Goal: Transaction & Acquisition: Purchase product/service

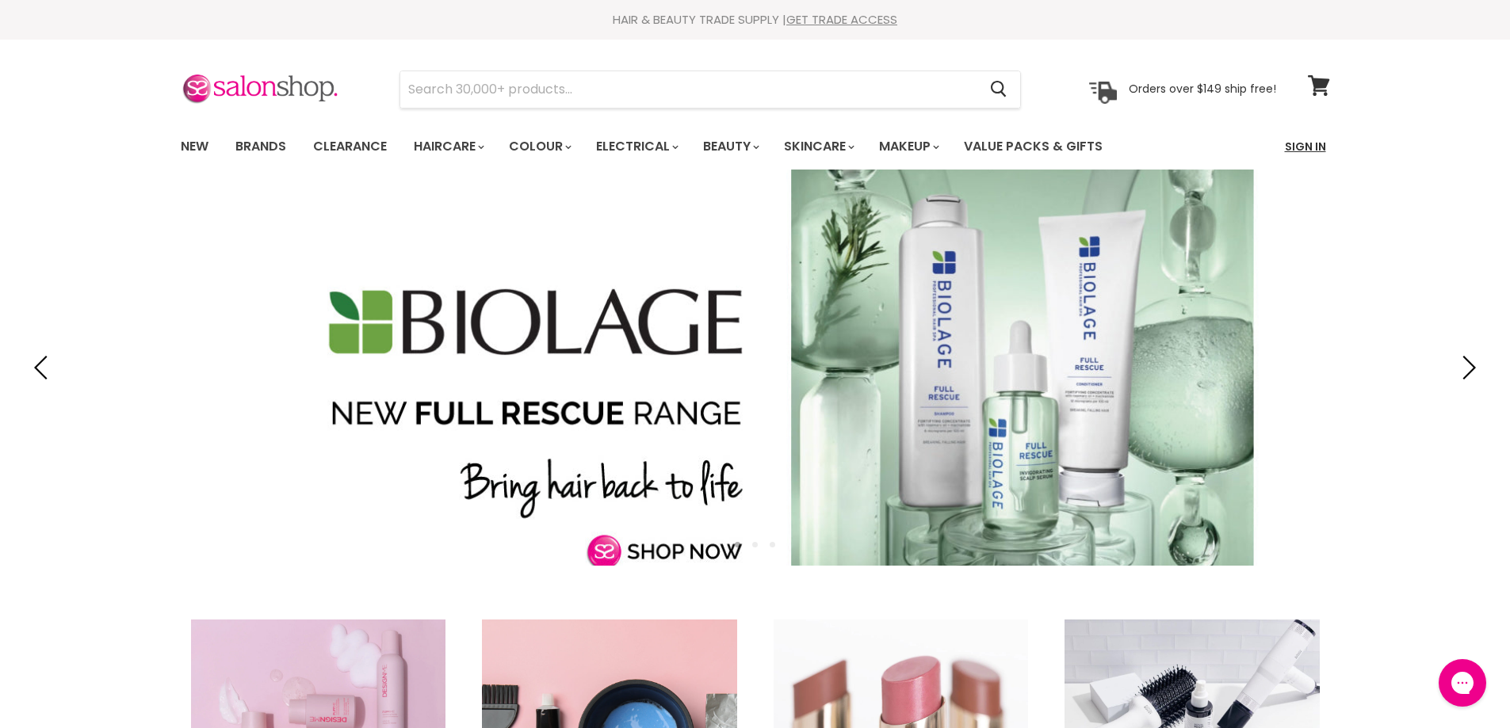
click at [1290, 144] on link "Sign In" at bounding box center [1305, 146] width 60 height 33
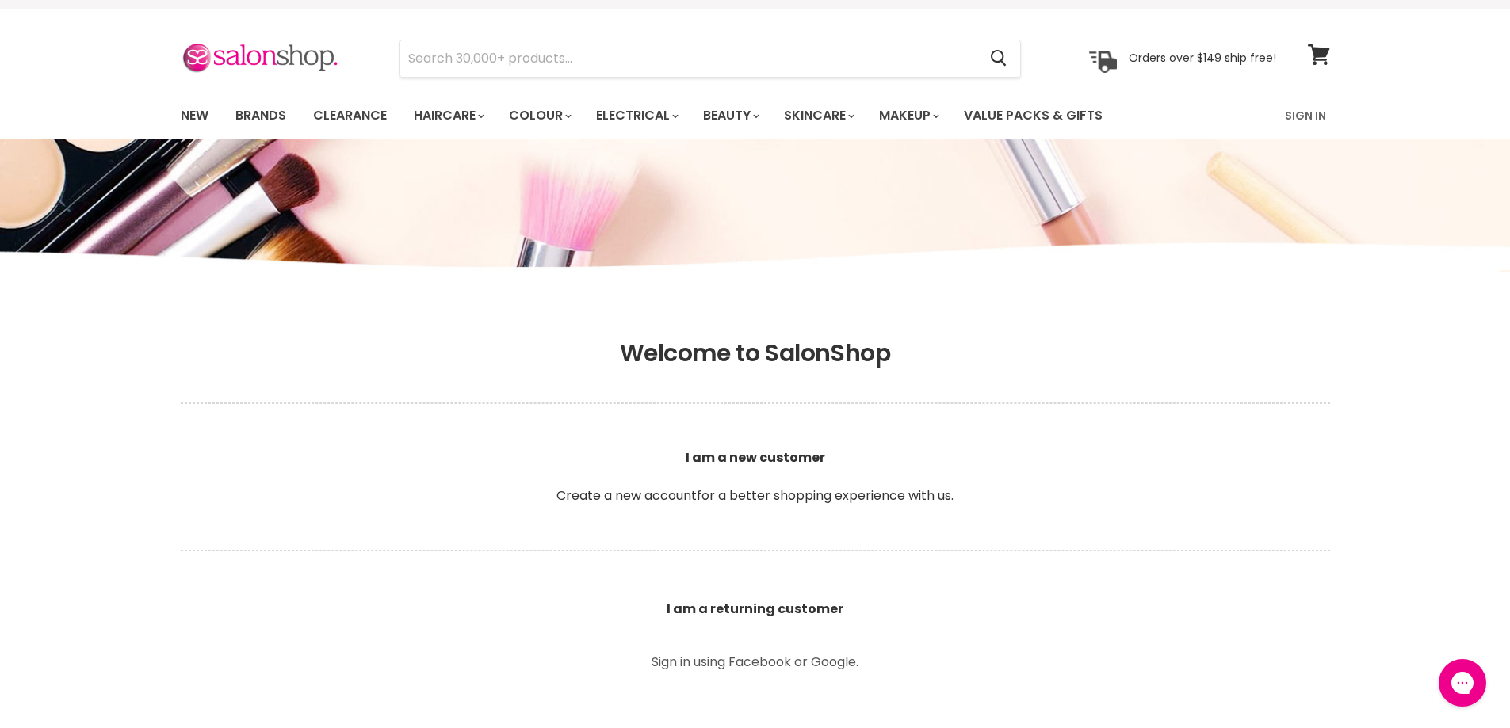
scroll to position [79, 0]
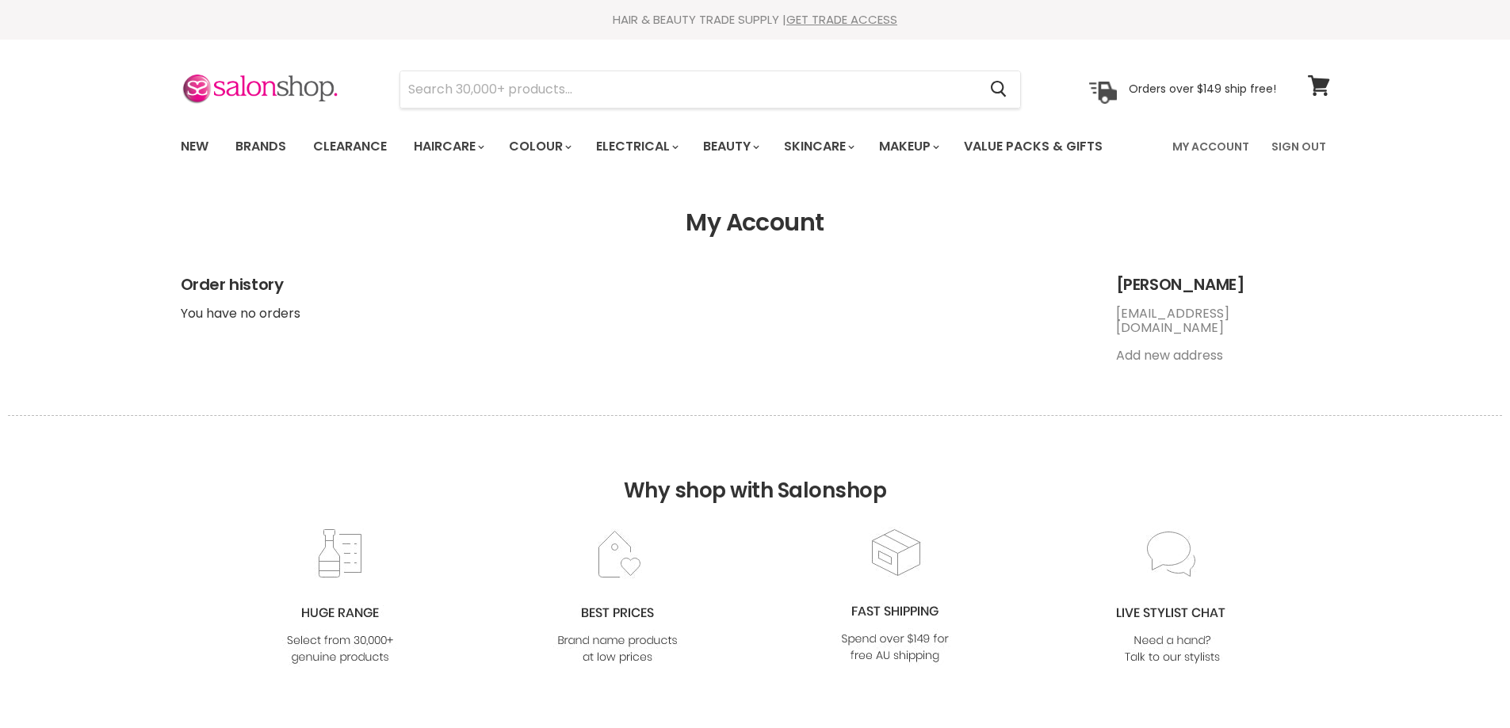
click at [1220, 141] on link "My Account" at bounding box center [1211, 146] width 96 height 33
click at [495, 82] on input "Search" at bounding box center [689, 89] width 578 height 36
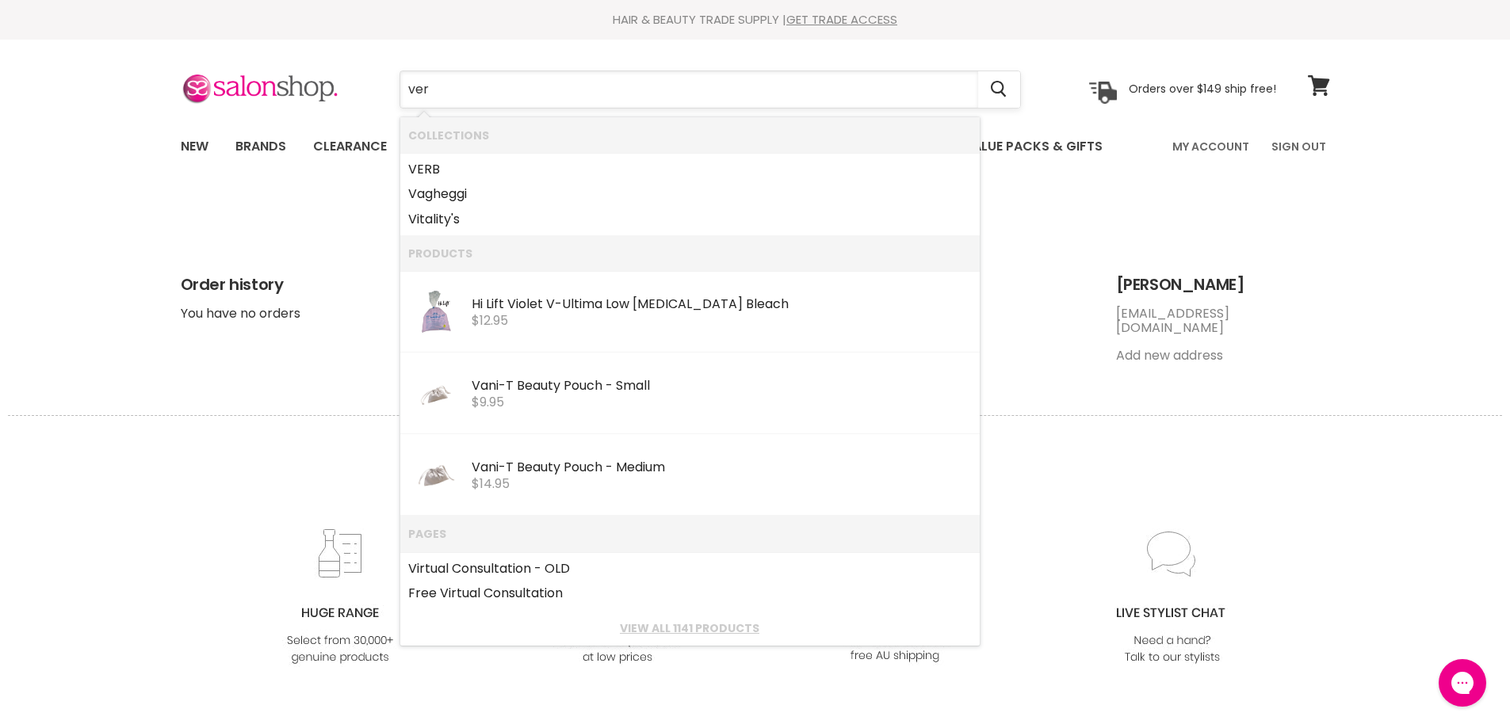
type input "vero"
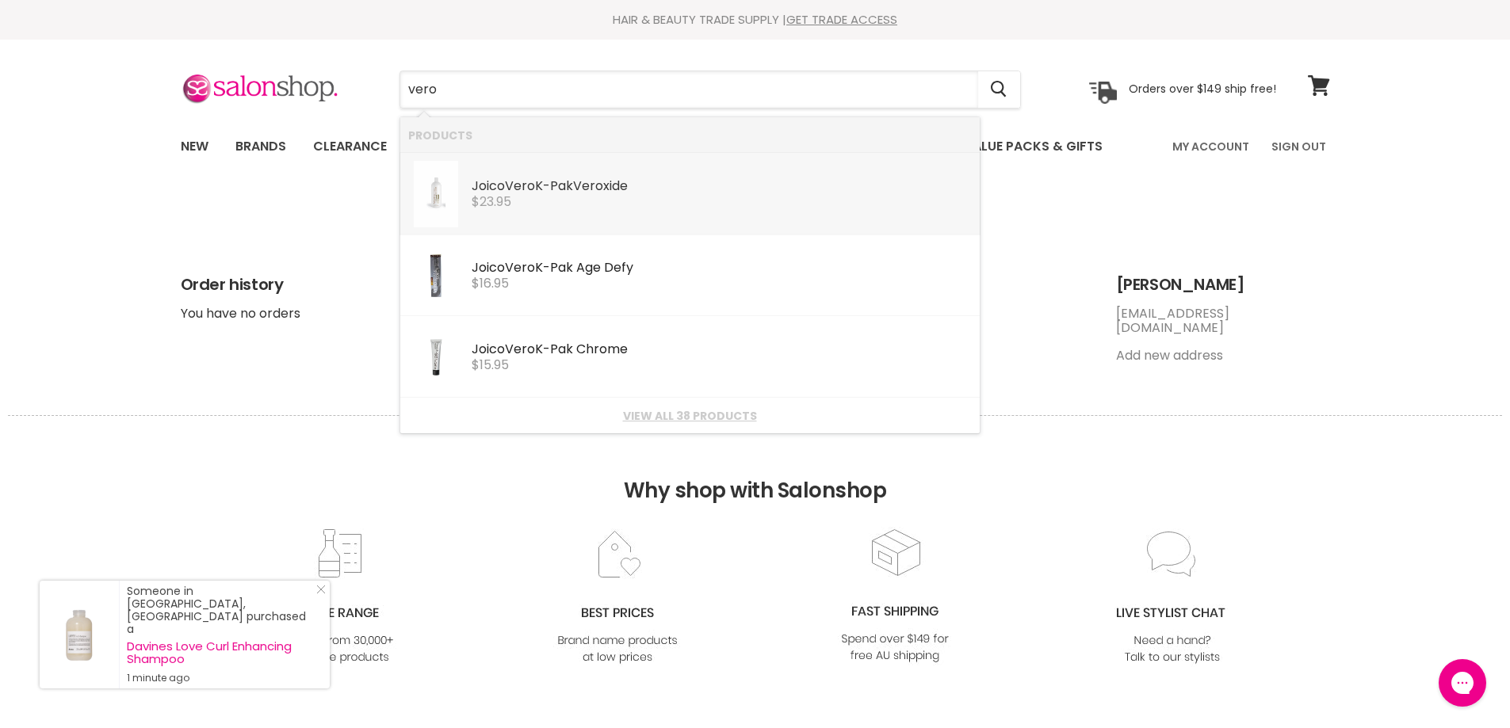
click at [508, 203] on span "$23.95" at bounding box center [492, 202] width 40 height 18
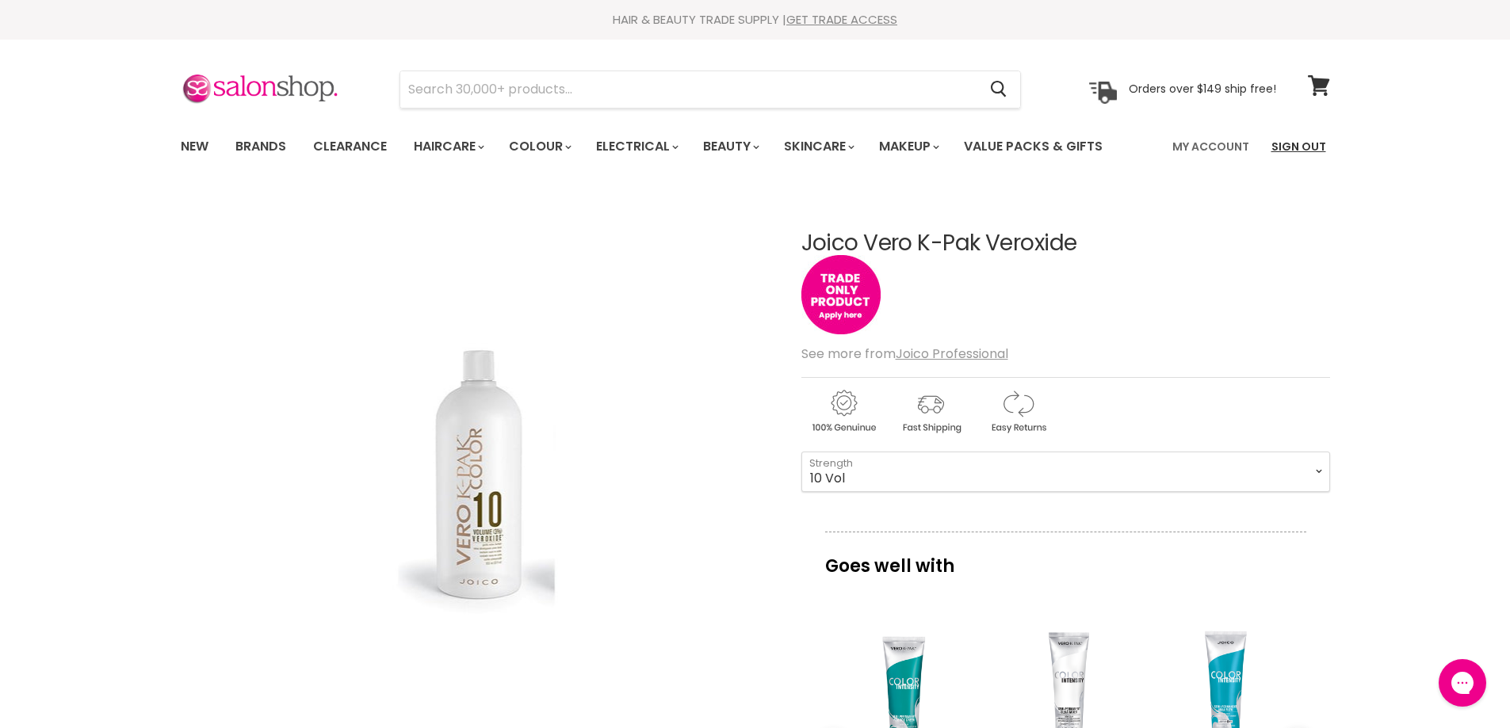
click at [1299, 147] on link "Sign Out" at bounding box center [1299, 146] width 74 height 33
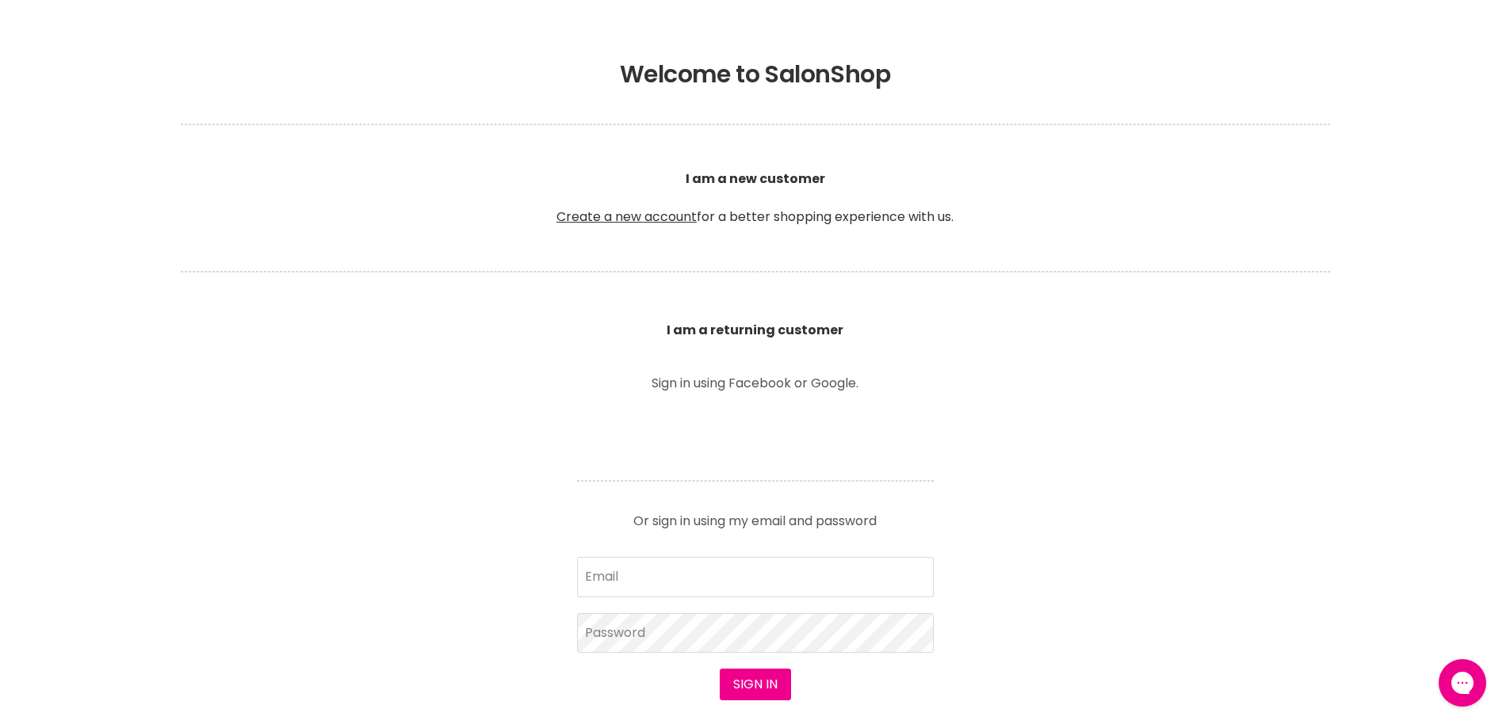
scroll to position [317, 0]
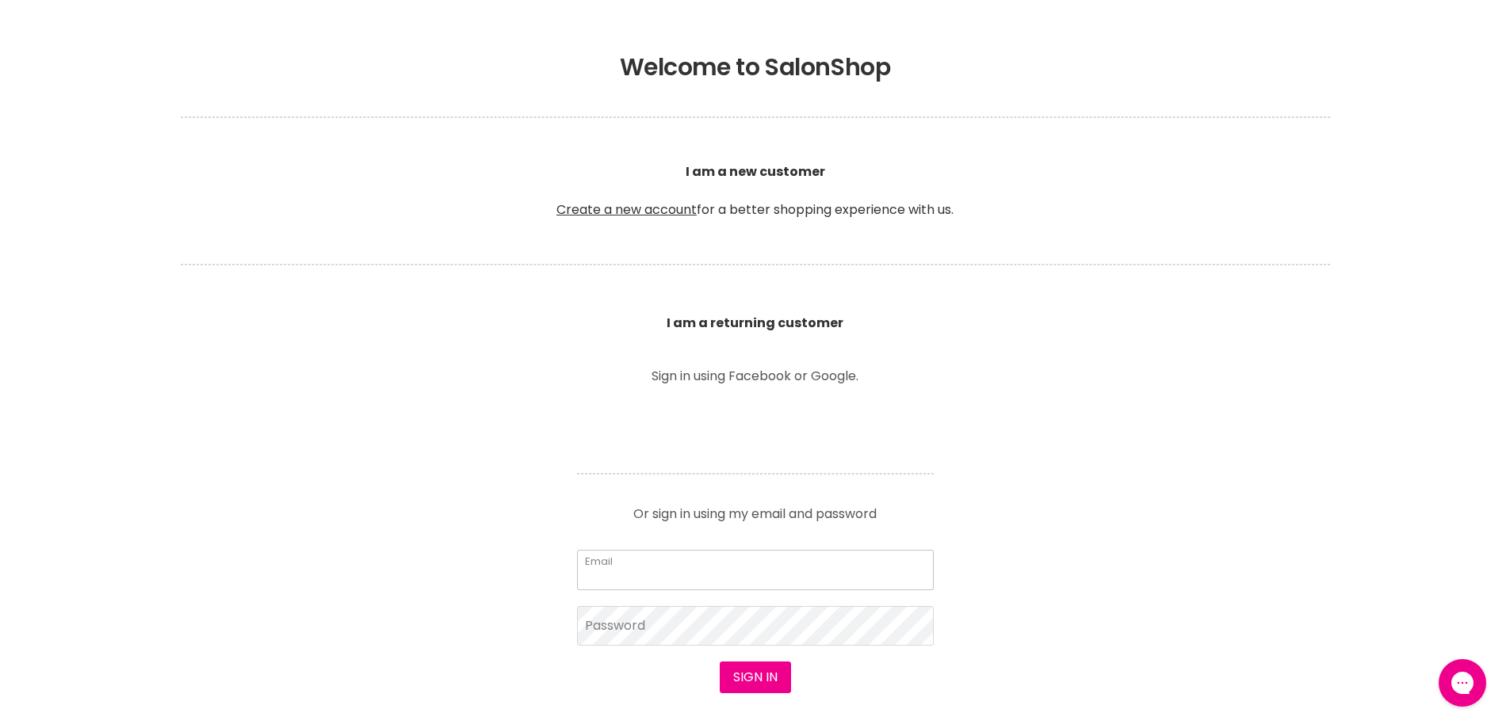
click at [701, 573] on input "Email" at bounding box center [755, 570] width 357 height 40
type input "cstephenson@charlieboy.net.au"
click at [743, 678] on button "Sign in" at bounding box center [755, 678] width 71 height 32
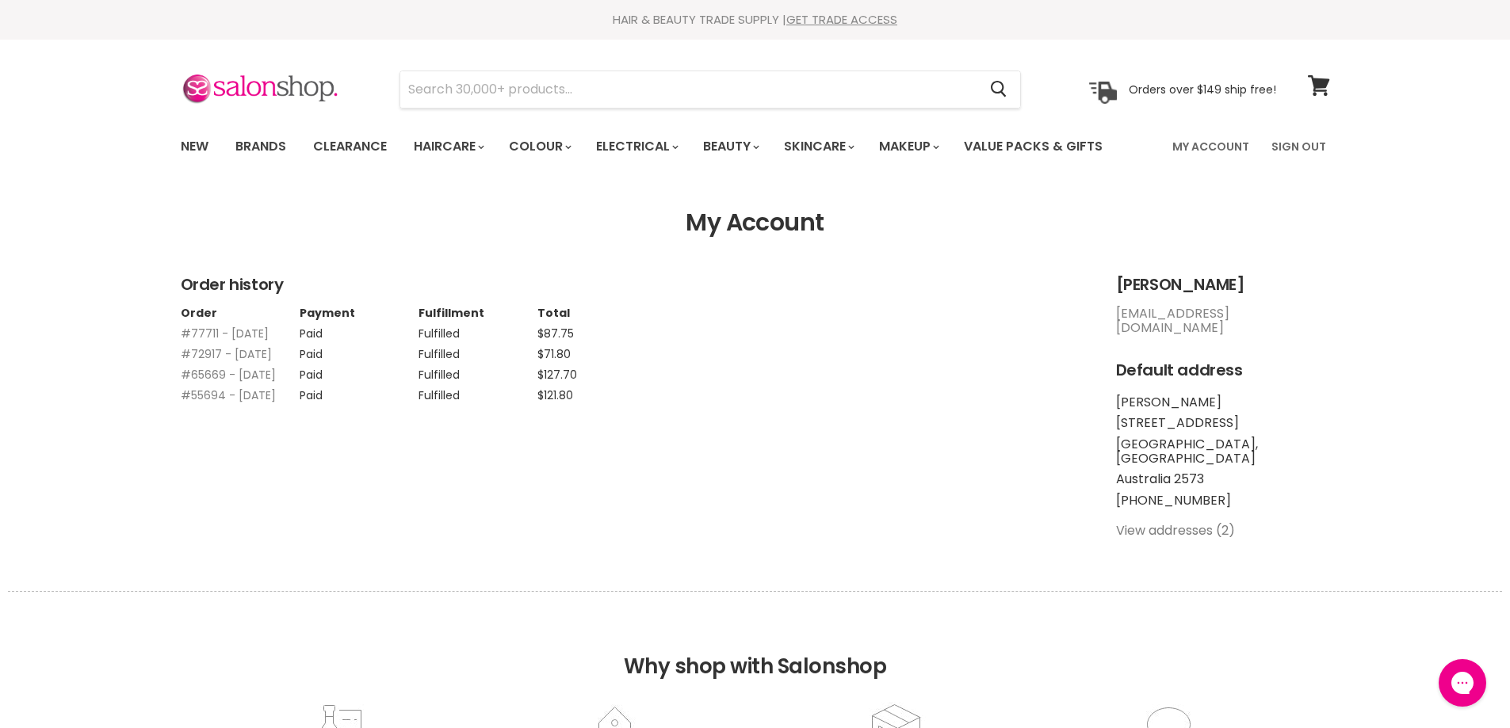
click at [1196, 522] on link "View addresses (2)" at bounding box center [1175, 531] width 119 height 18
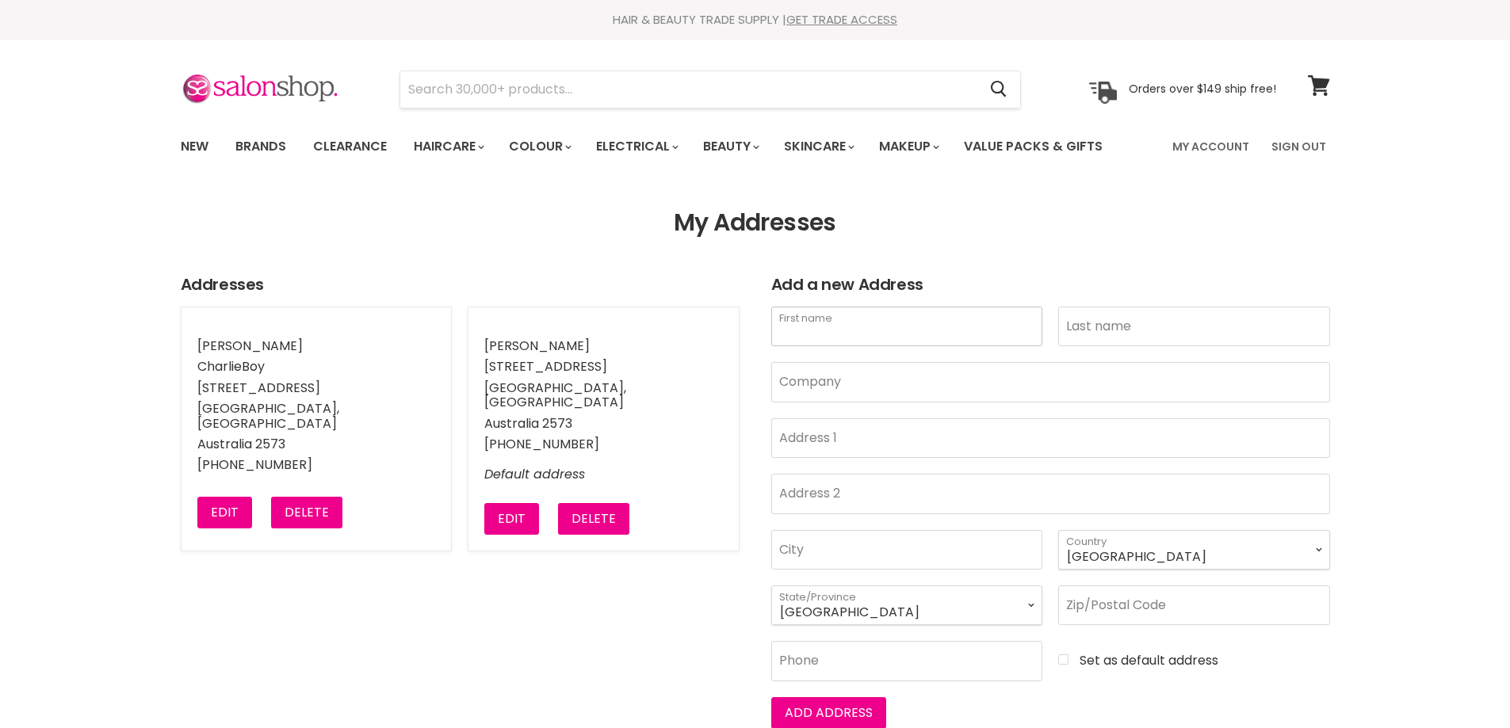
click at [845, 326] on input "First name" at bounding box center [907, 327] width 272 height 40
type input "[PERSON_NAME]"
click at [1125, 316] on input "Last name" at bounding box center [1194, 327] width 272 height 40
type input "[PERSON_NAME]"
click at [993, 377] on input "Company" at bounding box center [1050, 382] width 559 height 40
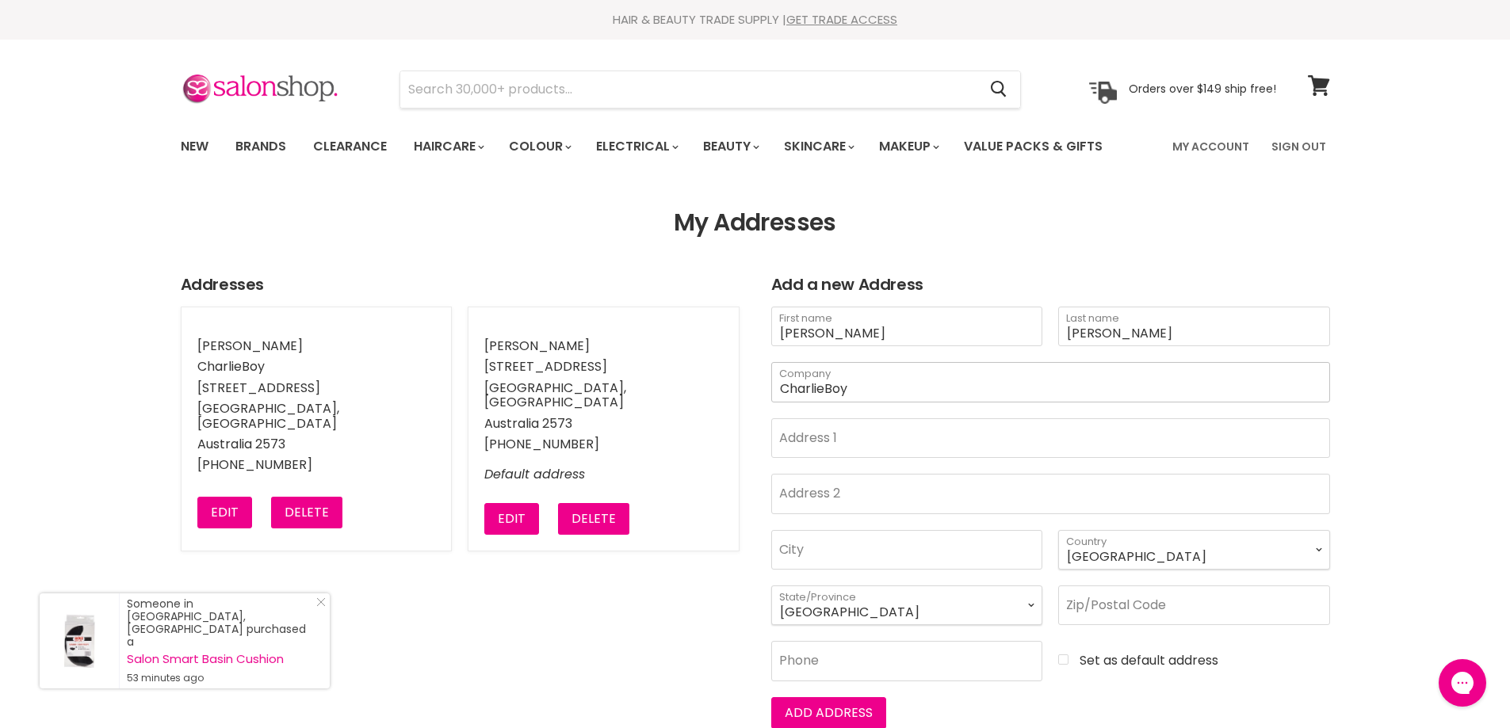
type input "CharlieBoy"
click at [972, 442] on input "Address 1" at bounding box center [1050, 438] width 559 height 40
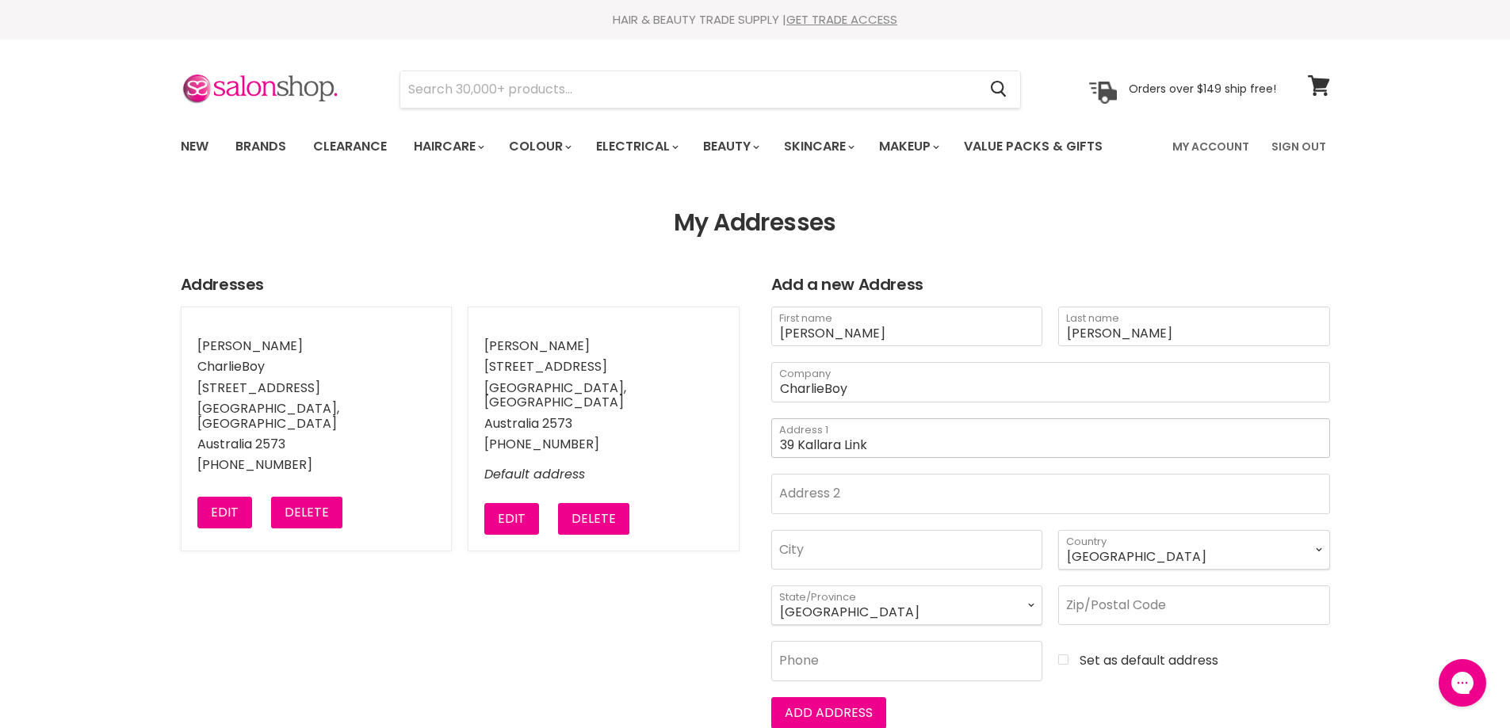
type input "39 Kallara Link"
click at [925, 545] on input "City" at bounding box center [907, 550] width 272 height 40
type input "Cordeaux Heights"
click at [924, 615] on select "Australian Capital Territory New South Wales Northern Territory Queensland Sout…" at bounding box center [907, 606] width 272 height 40
select select "New South Wales"
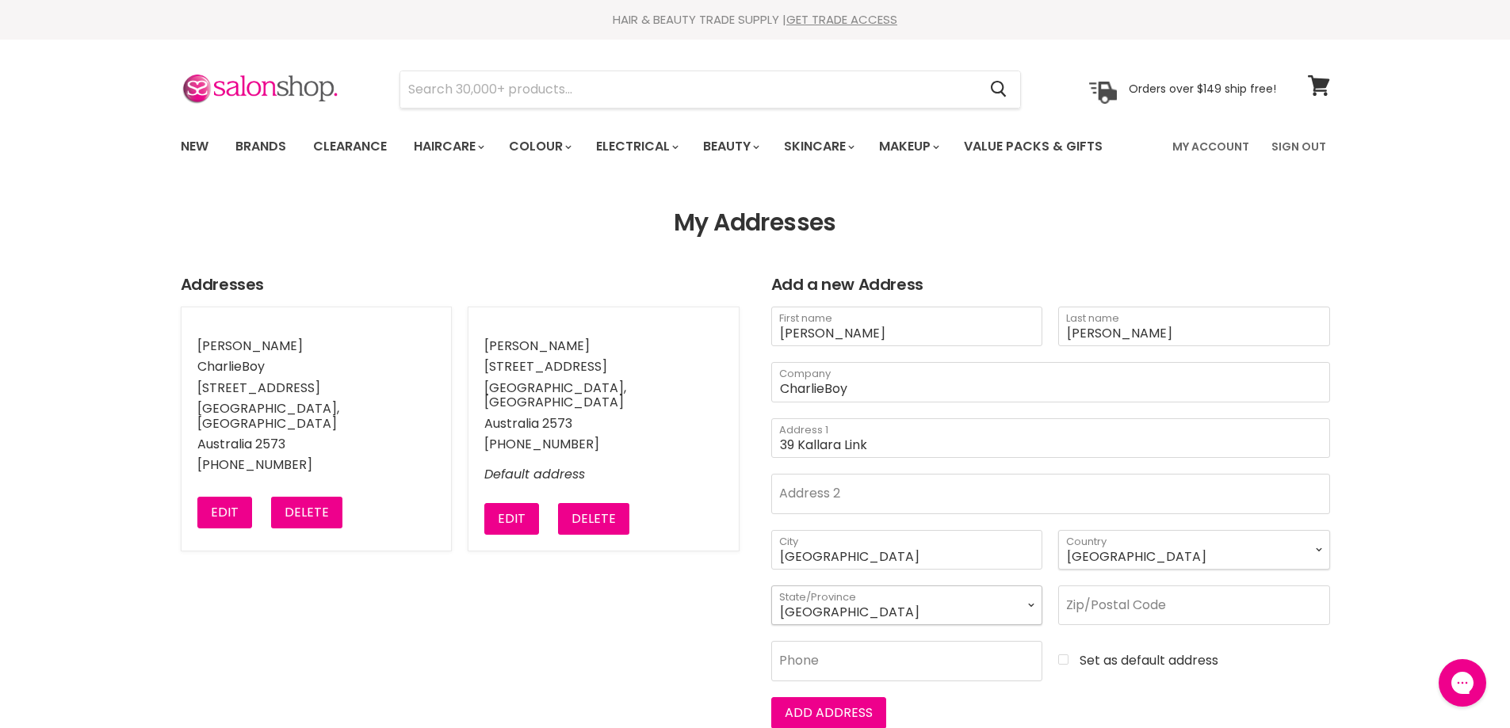
click at [771, 586] on select "Australian Capital Territory New South Wales Northern Territory Queensland Sout…" at bounding box center [907, 606] width 272 height 40
click at [1147, 607] on input "Zip/Postal Code" at bounding box center [1194, 606] width 272 height 40
type input "2526"
click at [973, 663] on input "Phone" at bounding box center [907, 661] width 272 height 40
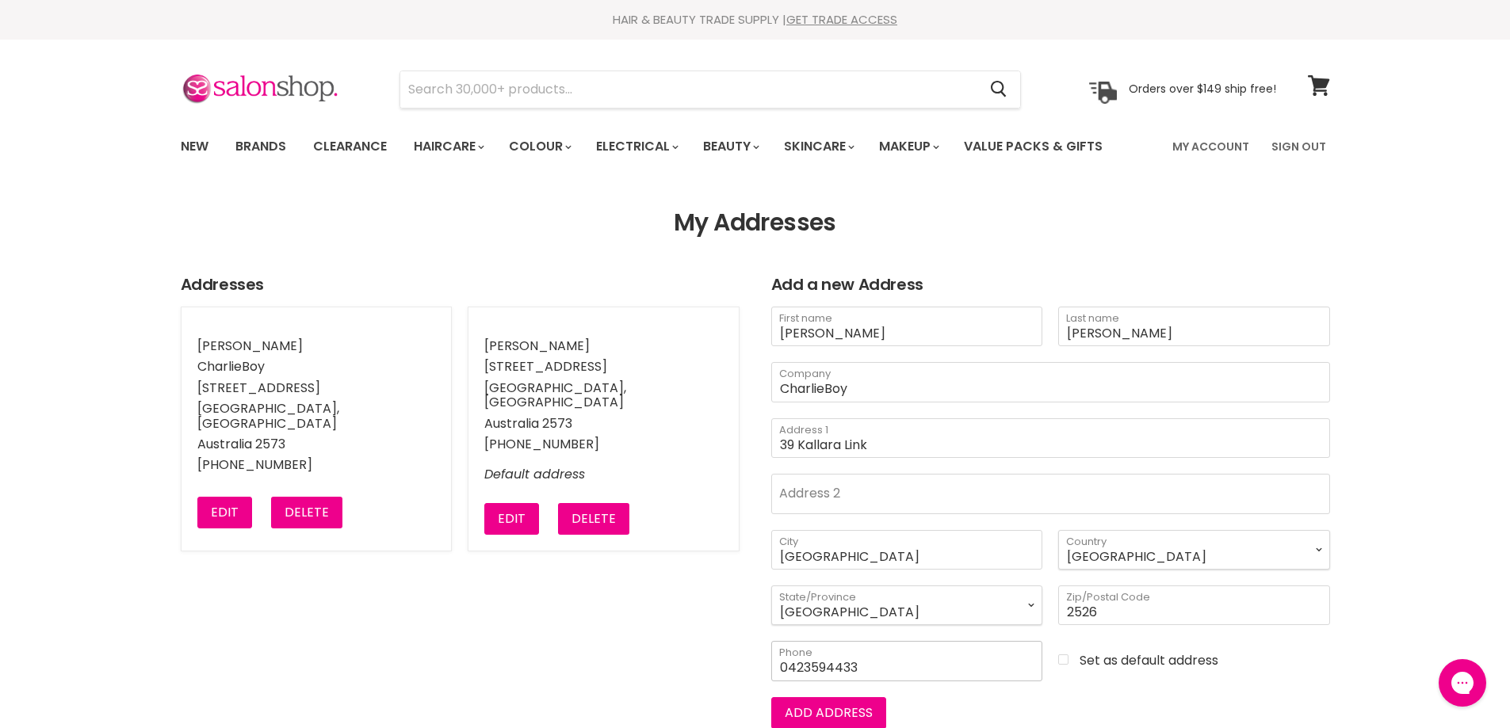
scroll to position [1, 0]
type input "0423594433"
click at [1067, 661] on input "Set as default address" at bounding box center [1194, 660] width 272 height 14
checkbox input "true"
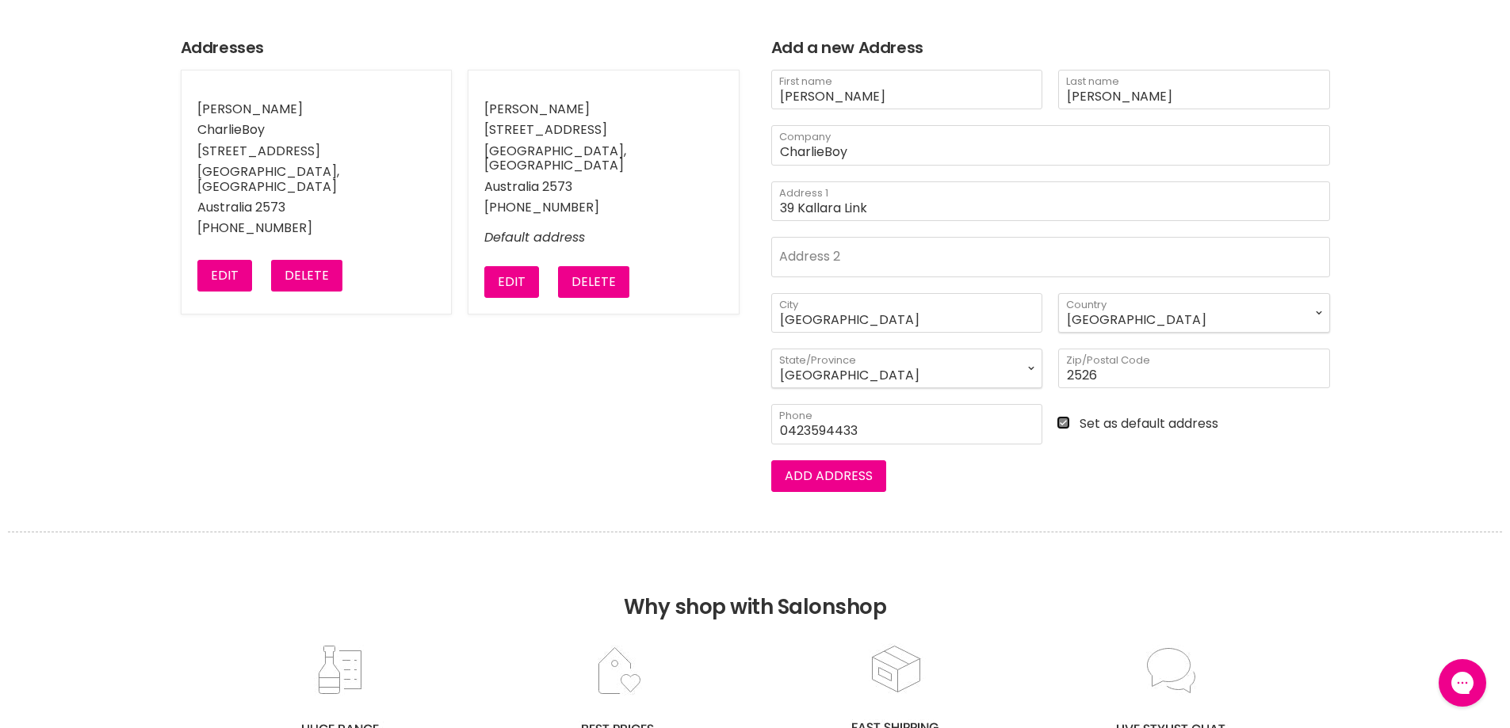
scroll to position [238, 0]
click at [847, 476] on button "Add address" at bounding box center [828, 476] width 115 height 32
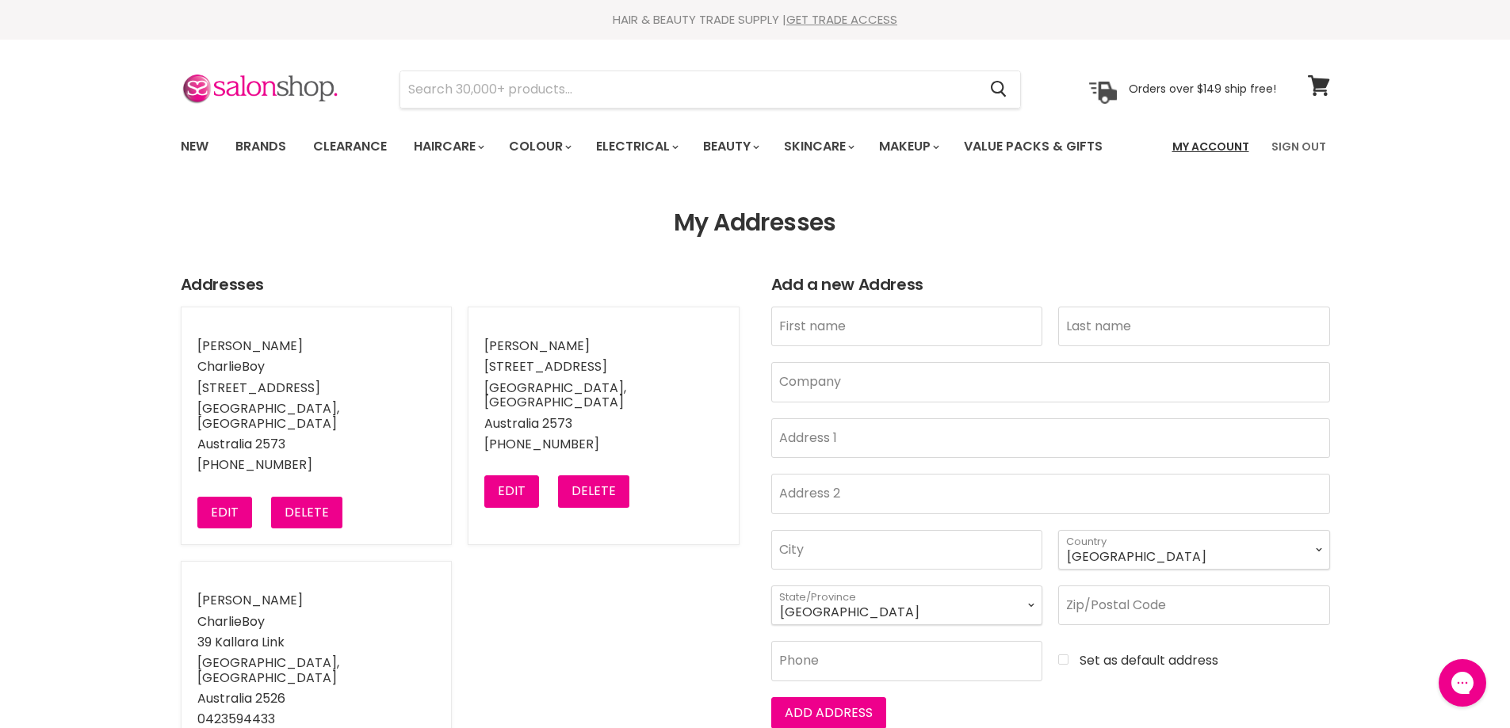
click at [1192, 143] on link "My Account" at bounding box center [1211, 146] width 96 height 33
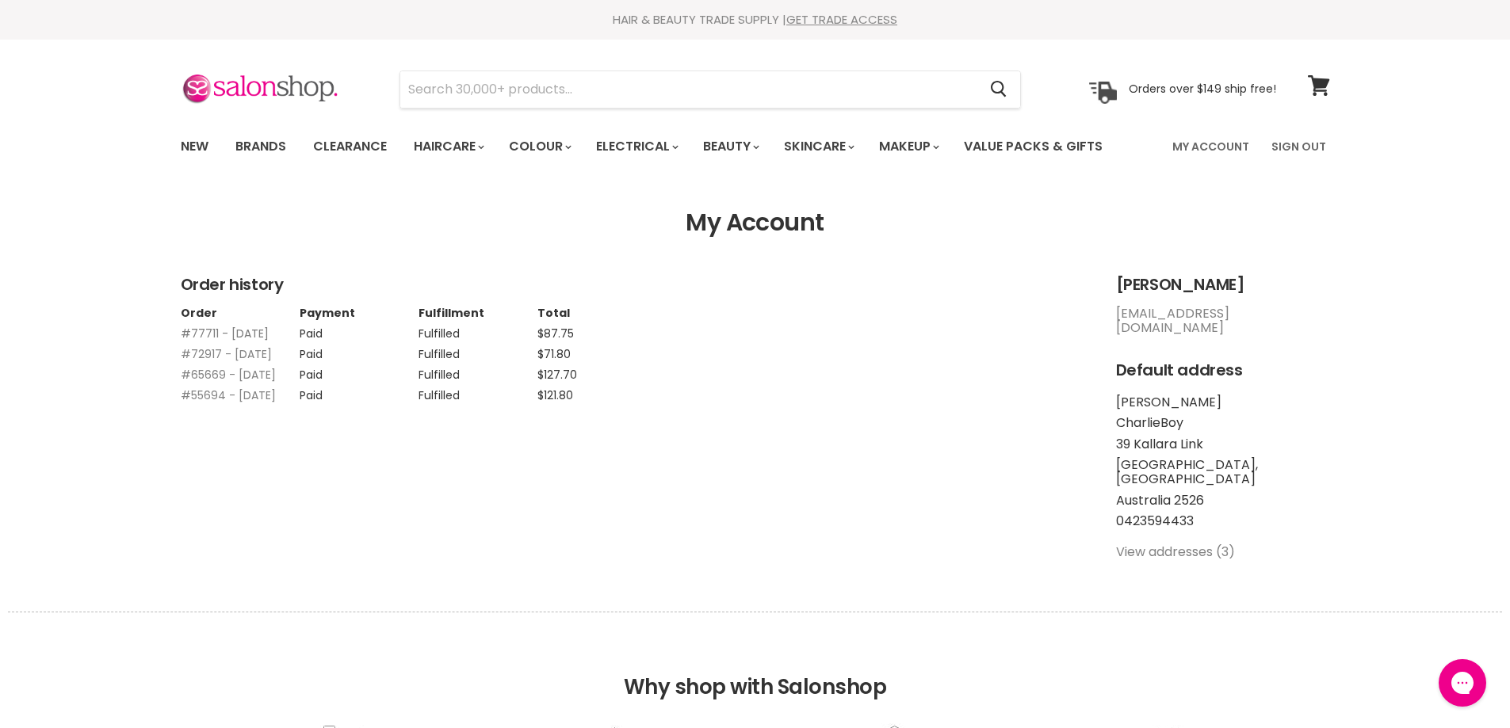
click at [239, 338] on link "#77711 - [DATE]" at bounding box center [225, 334] width 88 height 16
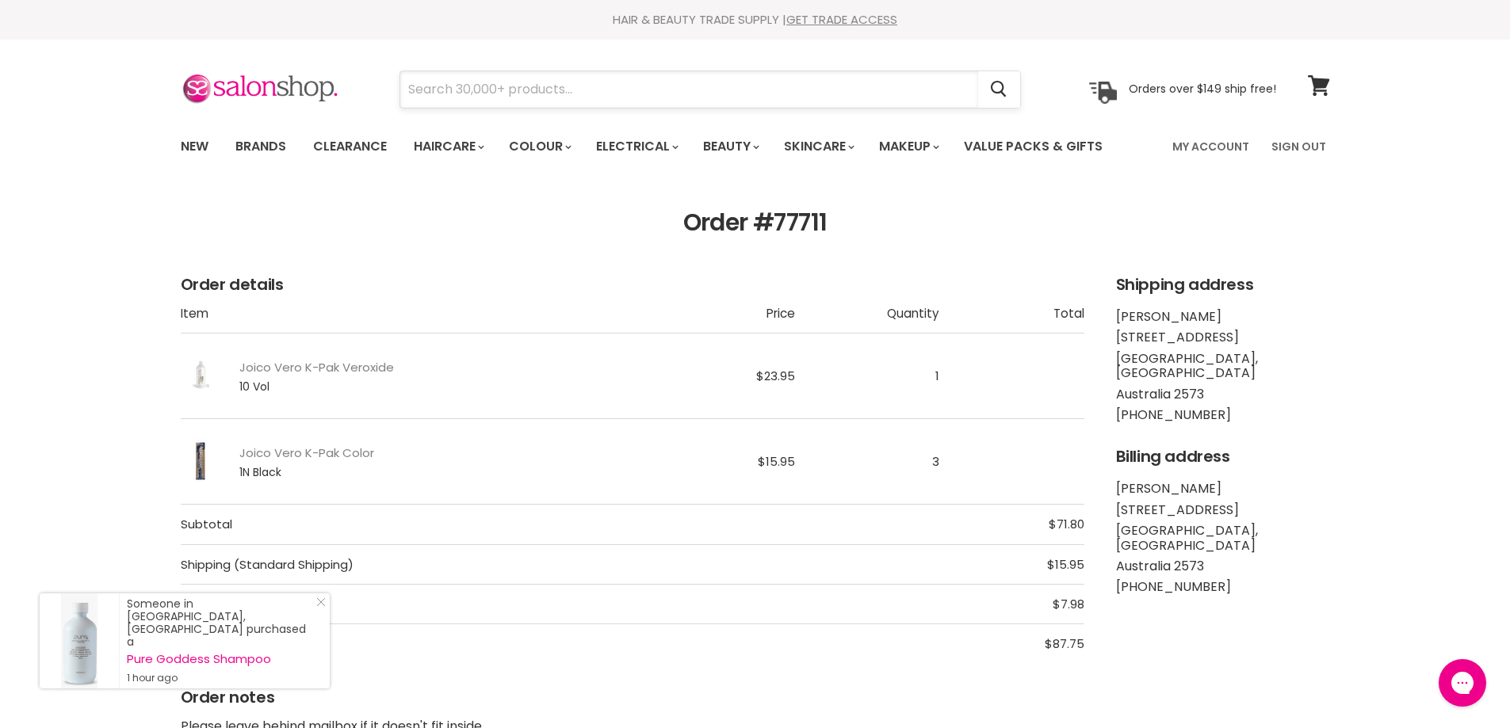
click at [491, 81] on input "Search" at bounding box center [689, 89] width 578 height 36
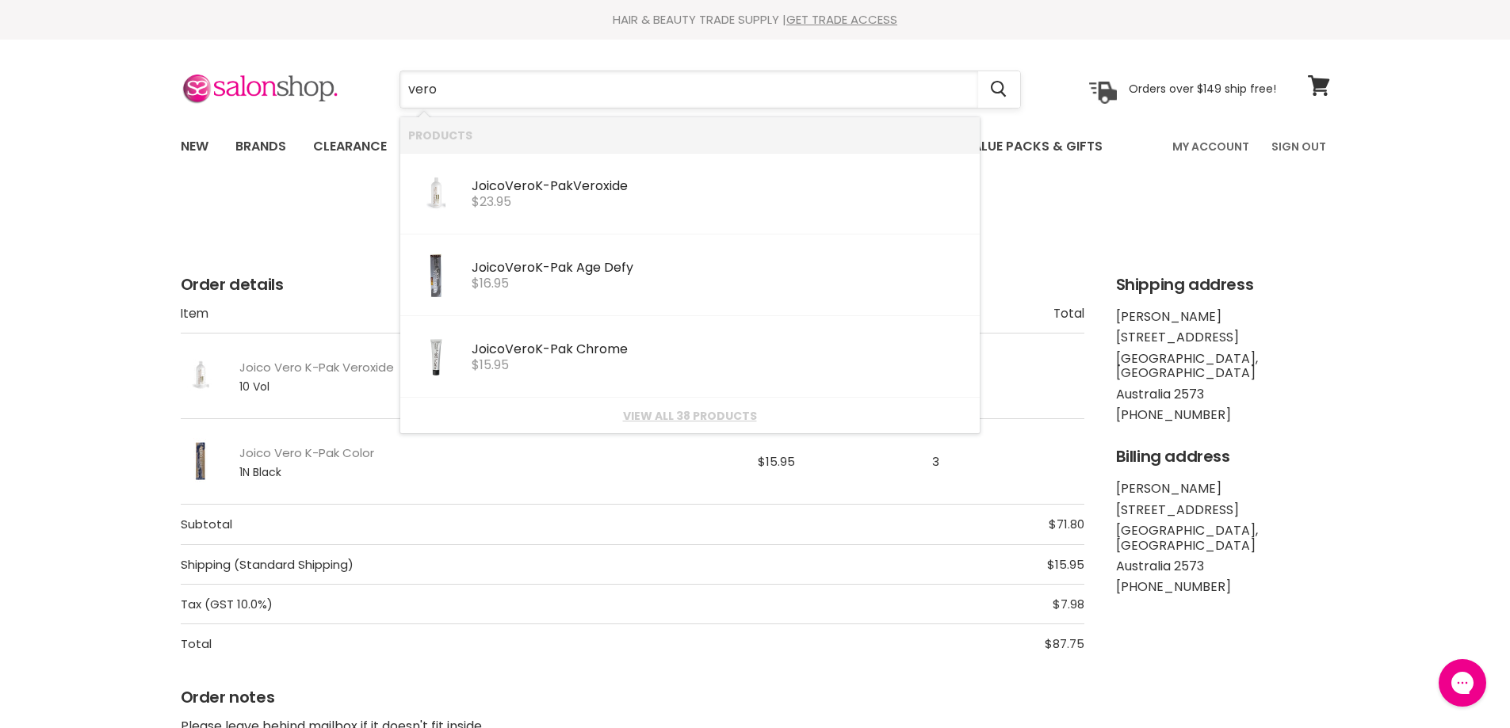
type input "vero k"
click at [538, 172] on div "Joico Vero K-Pak Vero xide Joico Professional $23.95" at bounding box center [722, 185] width 500 height 48
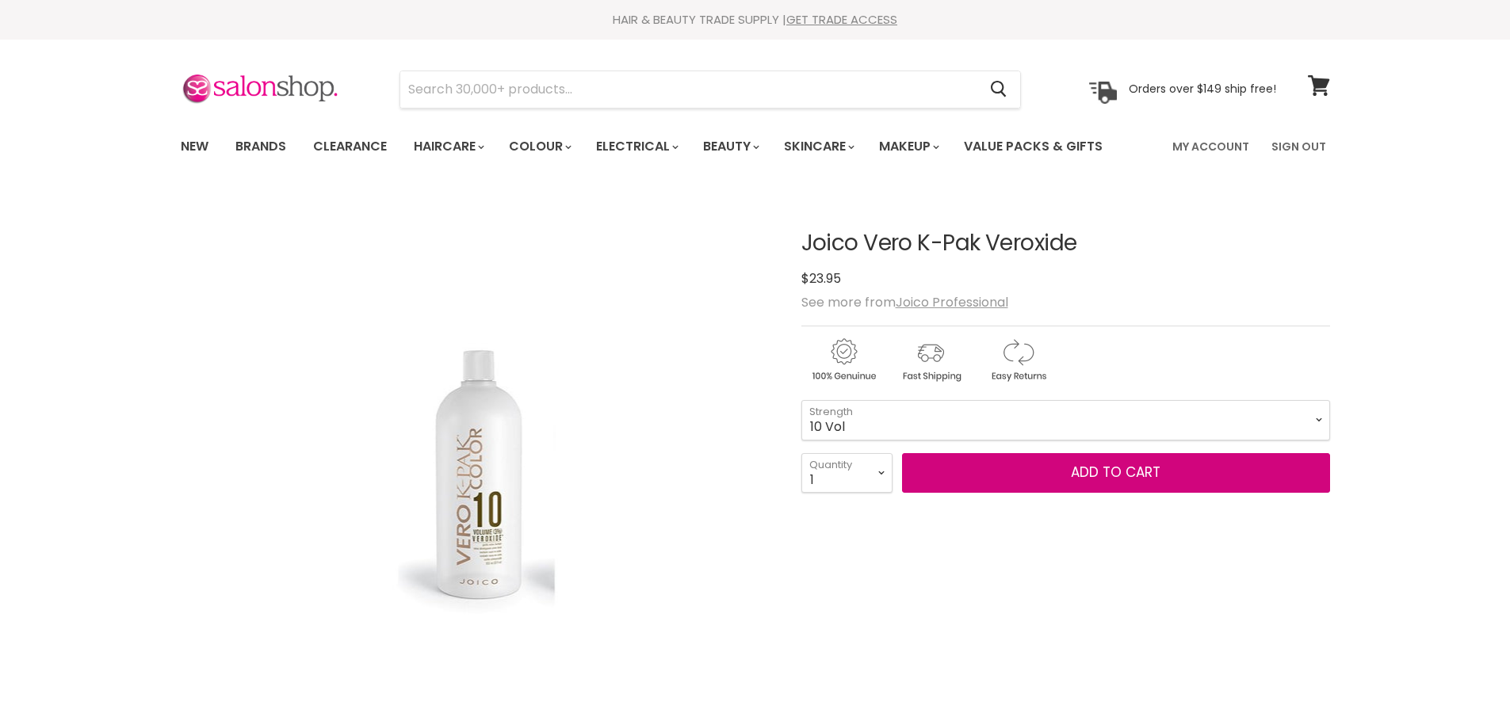
click at [1128, 464] on span "Add to cart" at bounding box center [1116, 472] width 90 height 19
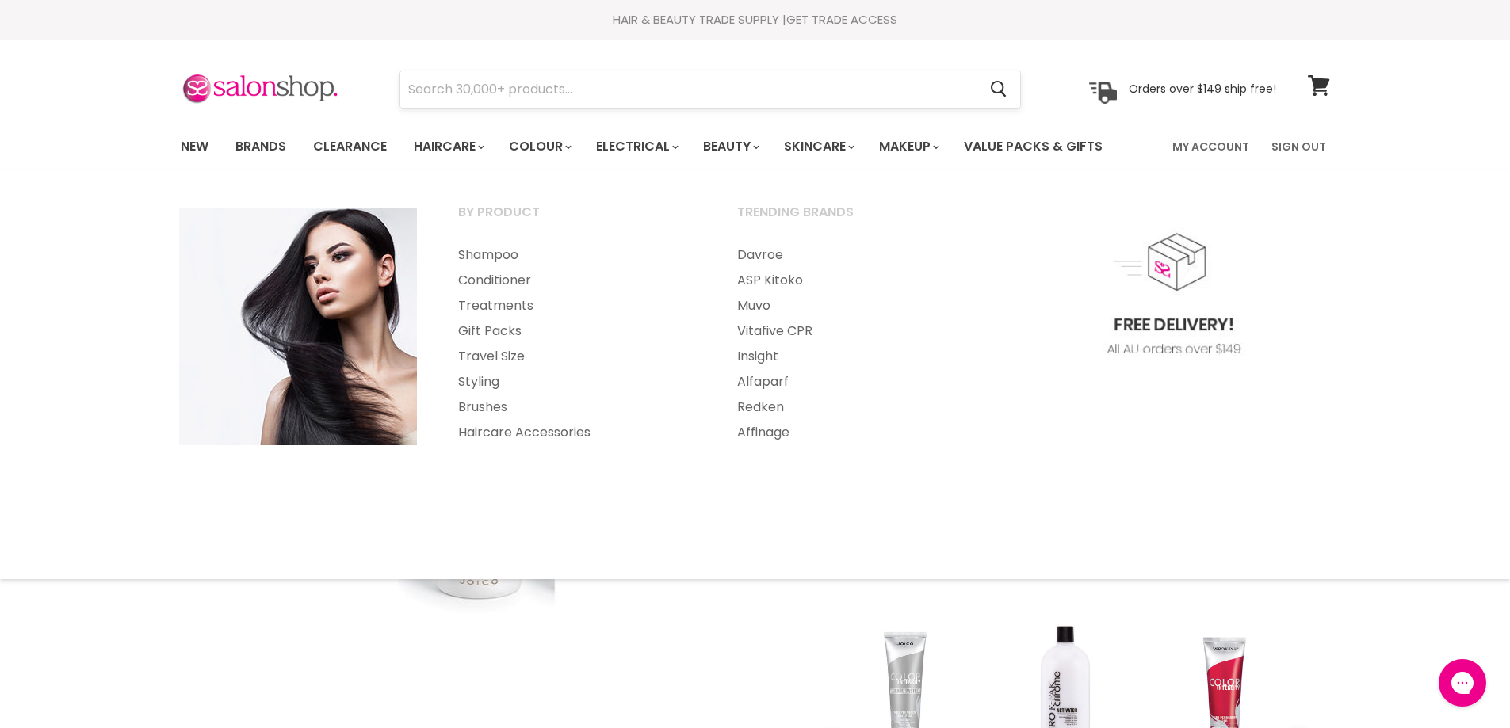
click at [482, 90] on input "Search" at bounding box center [689, 89] width 578 height 36
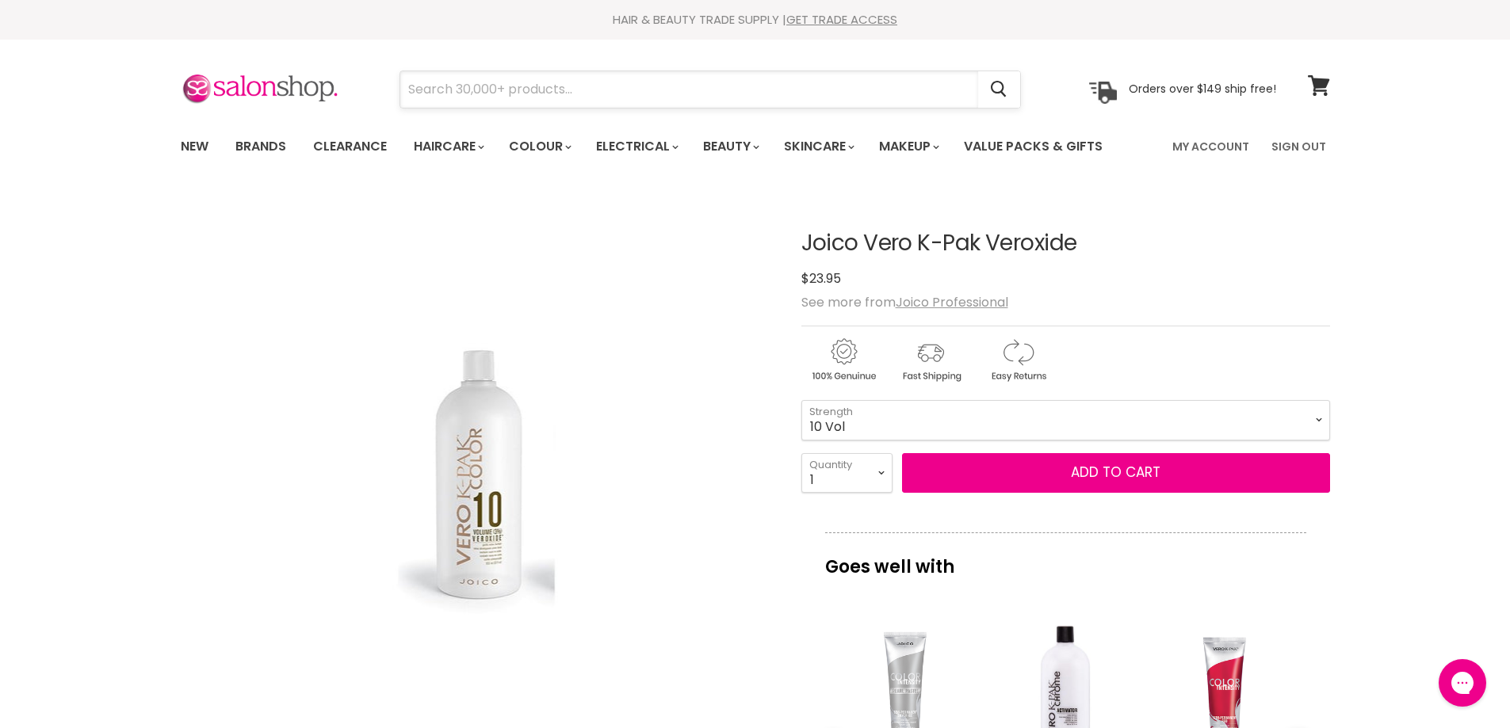
click at [482, 90] on input "Search" at bounding box center [689, 89] width 578 height 36
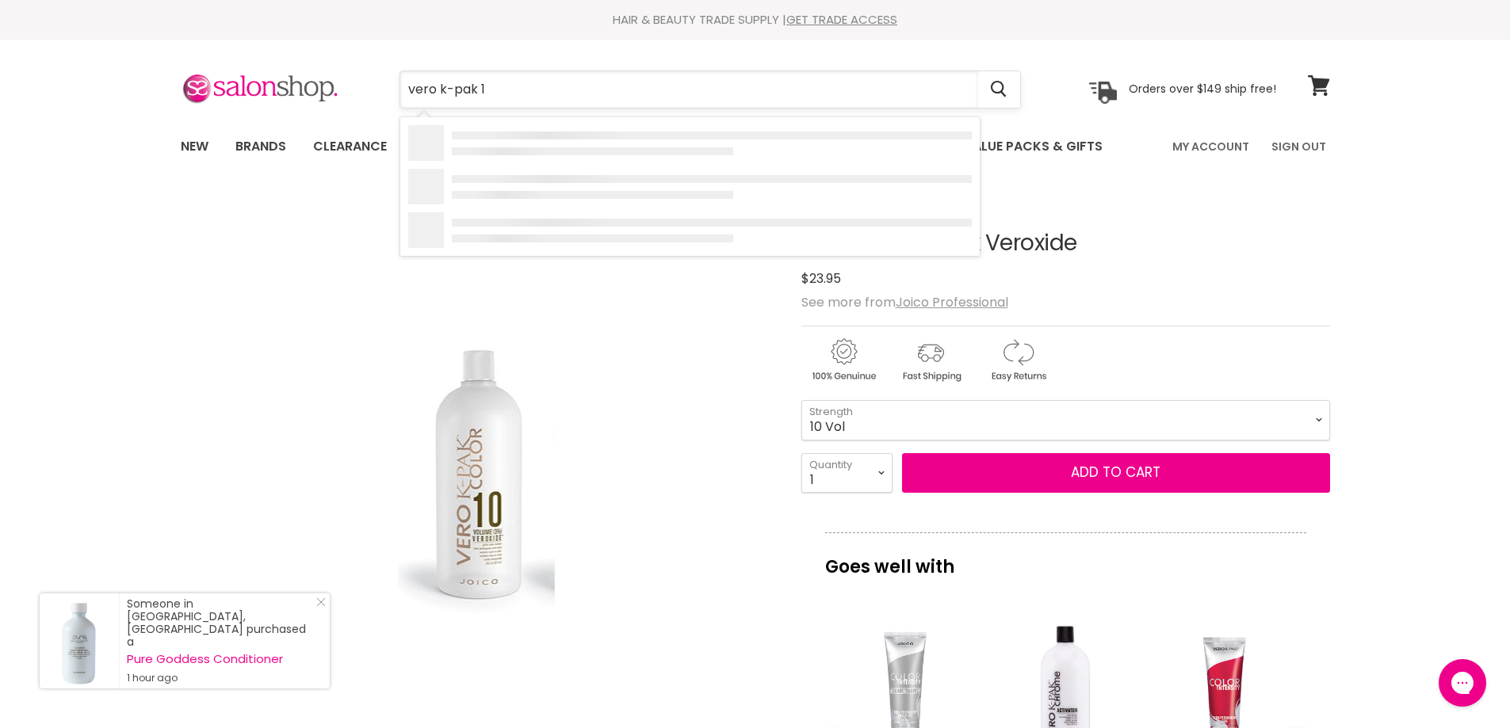
type input "vero k-pak 1n"
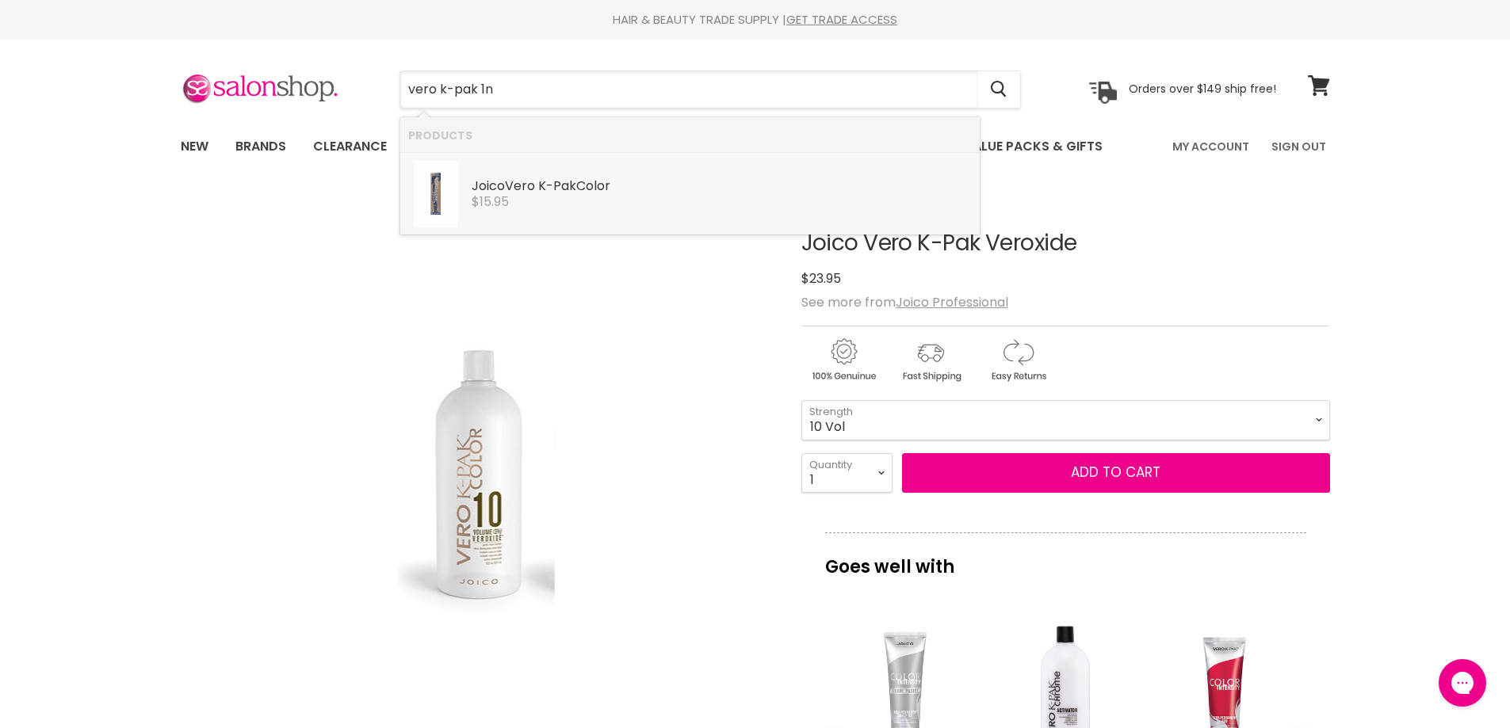
click at [548, 183] on b "K-Pak" at bounding box center [557, 186] width 38 height 18
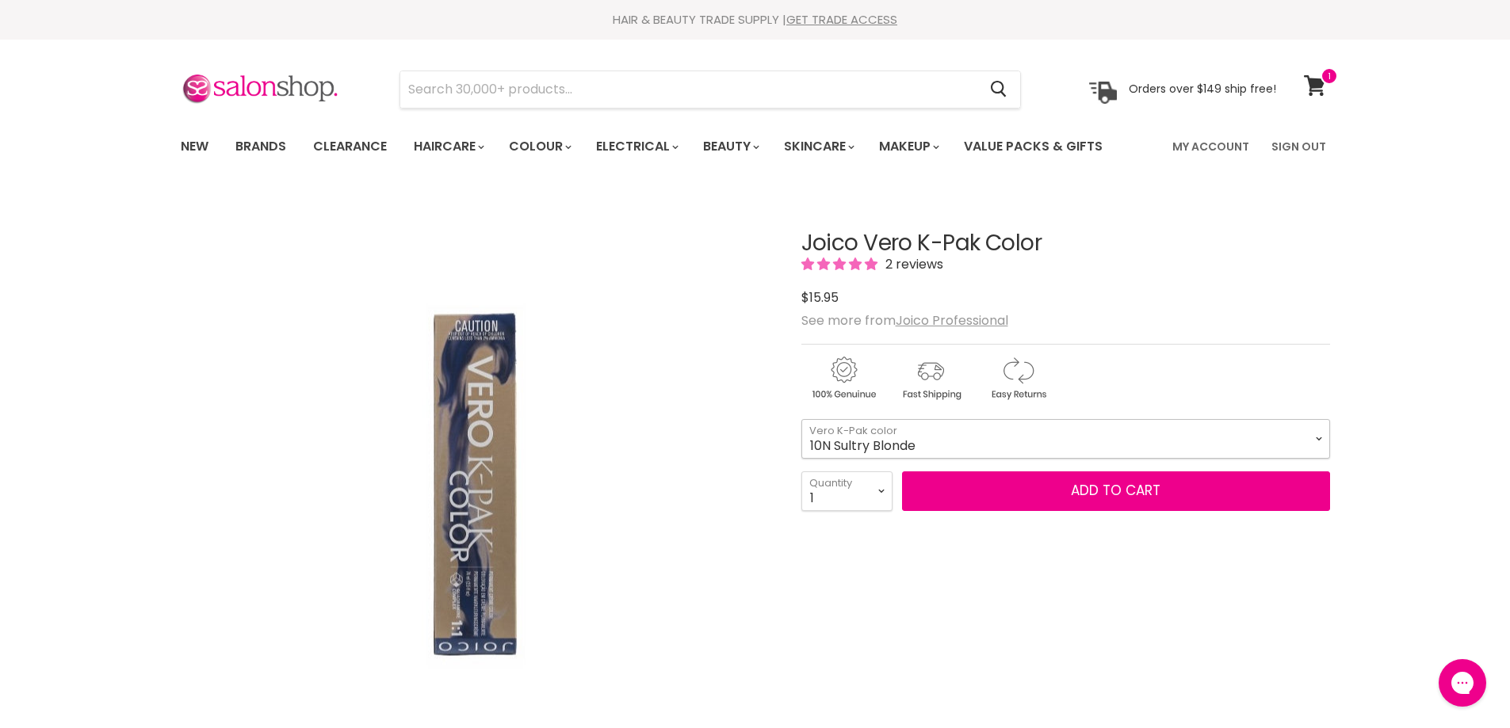
click at [1005, 432] on select "10N Sultry Blonde 9N Blonde 8N Med Blonde 7N Drk Blonde 6N Light Brown 5N Med B…" at bounding box center [1065, 439] width 529 height 40
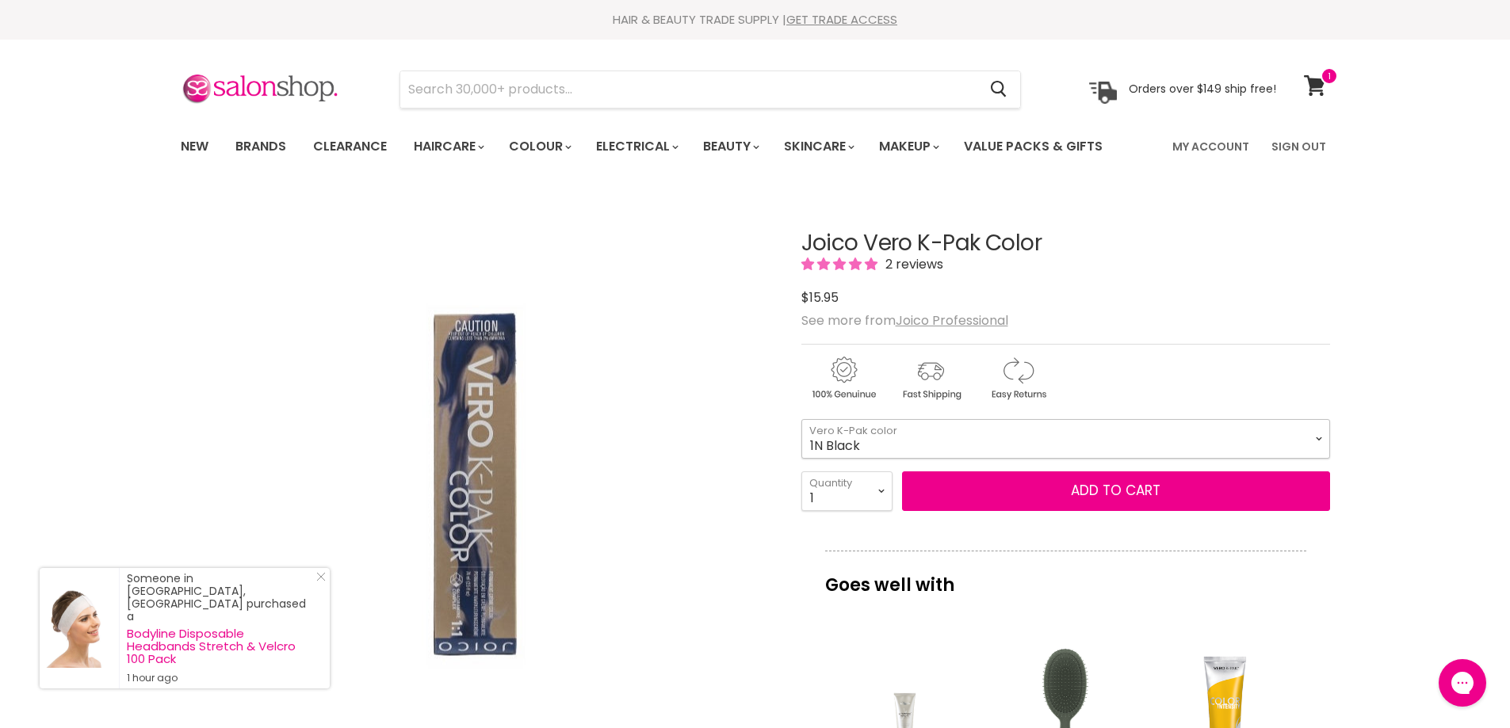
click at [801, 419] on select "10N Sultry Blonde 9N Blonde 8N Med Blonde 7N Drk Blonde 6N Light Brown 5N Med B…" at bounding box center [1065, 439] width 529 height 40
select select "1N Black"
click at [749, 667] on div "Click or scroll to zoom Tap or pinch to zoom" at bounding box center [477, 488] width 592 height 592
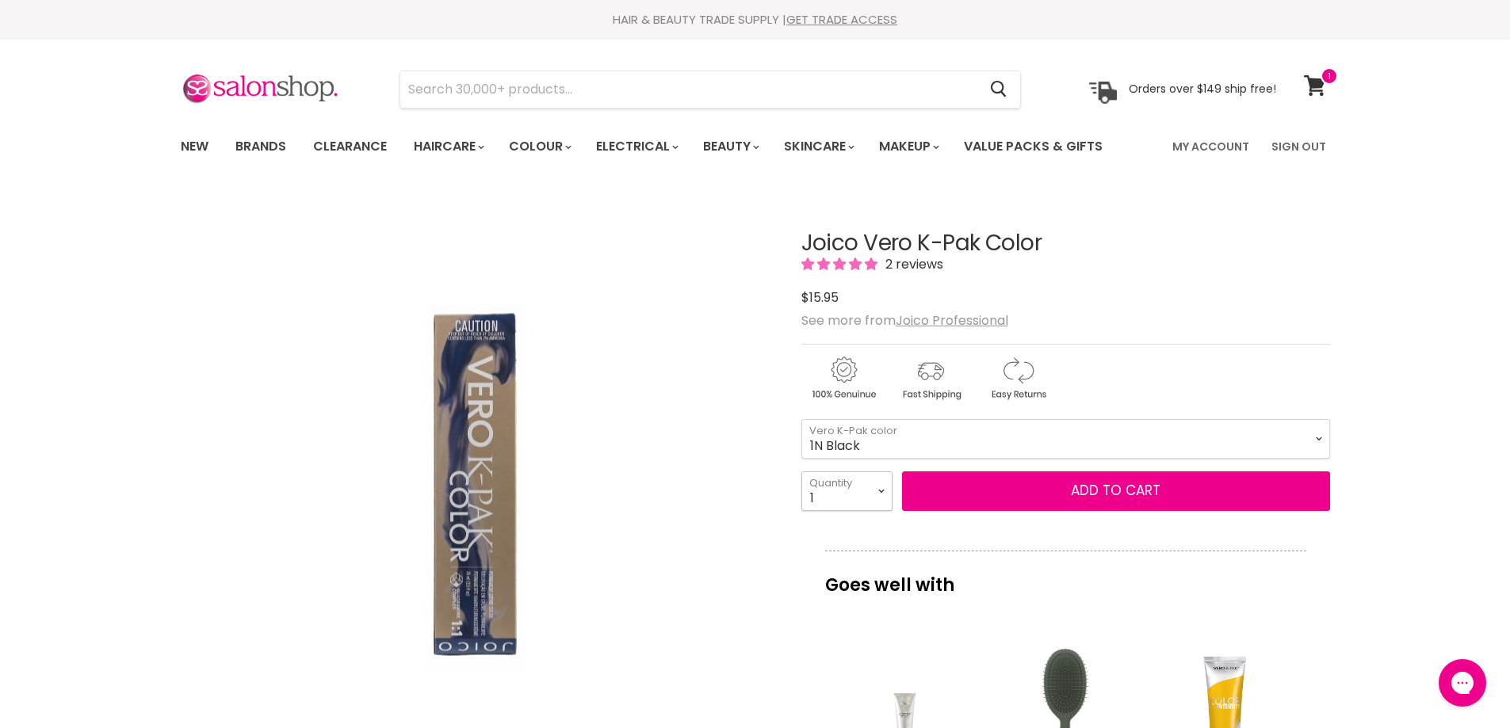
click at [877, 488] on select "1 2 3 4 5 6 7 8 9 10+" at bounding box center [846, 492] width 91 height 40
select select "3"
click at [801, 472] on select "1 2 3 4 5 6 7 8 9 10+" at bounding box center [846, 492] width 91 height 40
type input "3"
click at [1071, 486] on button "Add to cart" at bounding box center [1116, 492] width 428 height 40
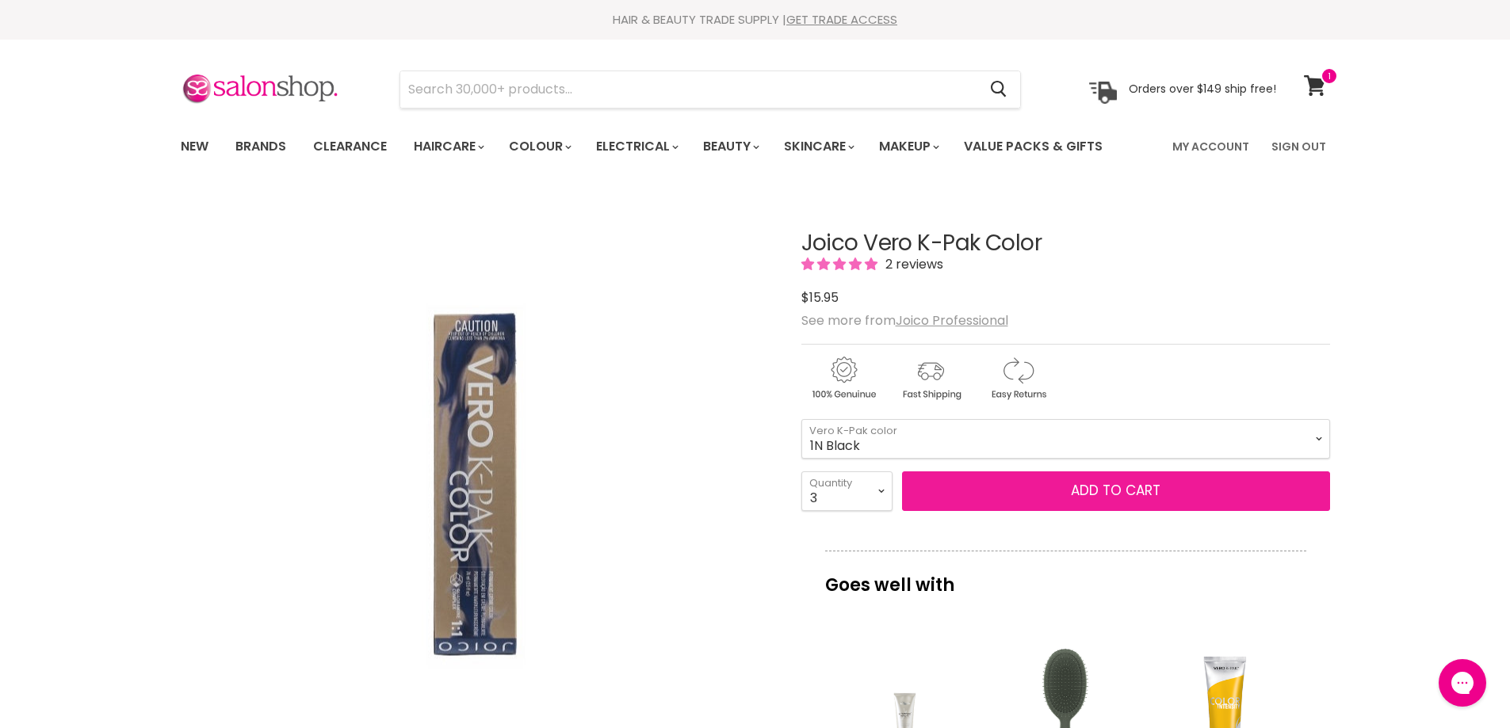
click at [1084, 483] on button "Add to cart" at bounding box center [1116, 492] width 428 height 40
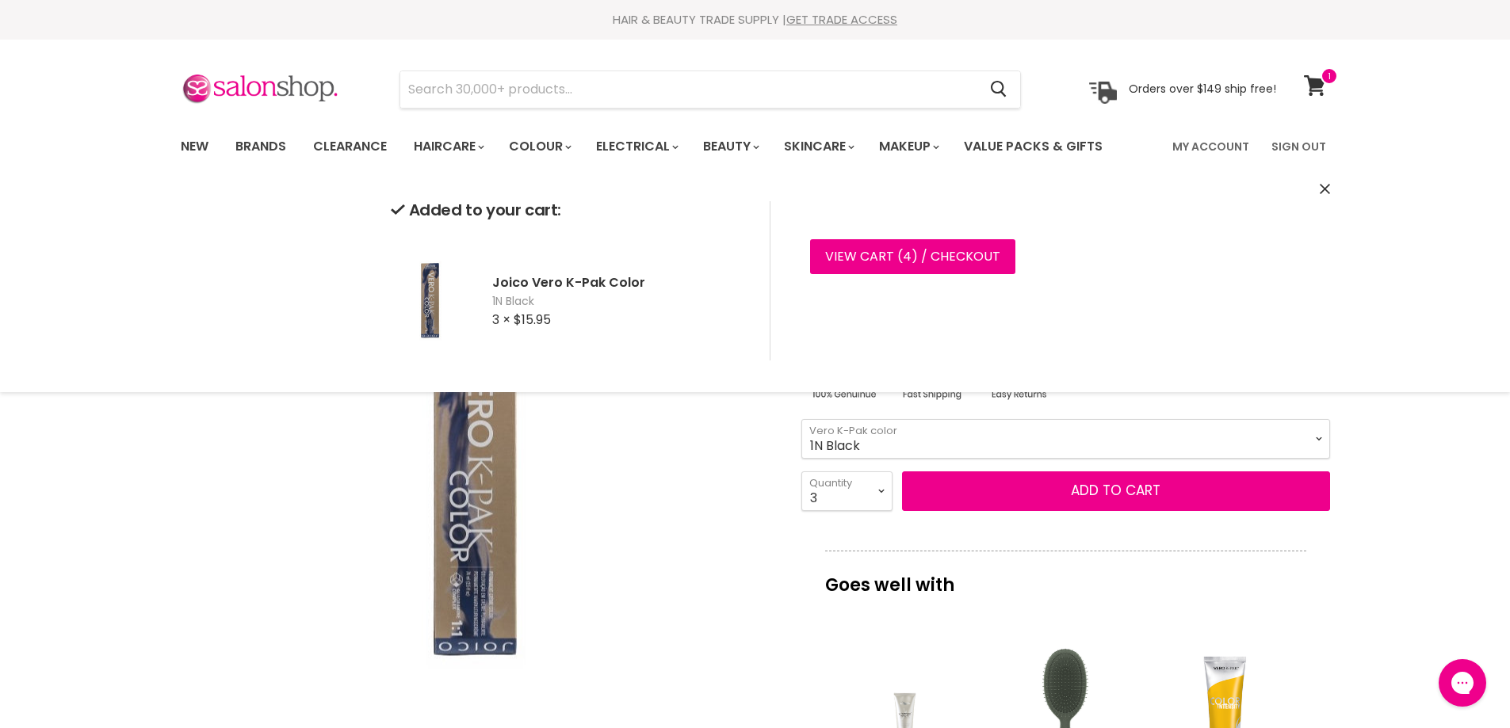
click at [678, 480] on div "Click or scroll to zoom Tap or pinch to zoom" at bounding box center [477, 488] width 592 height 592
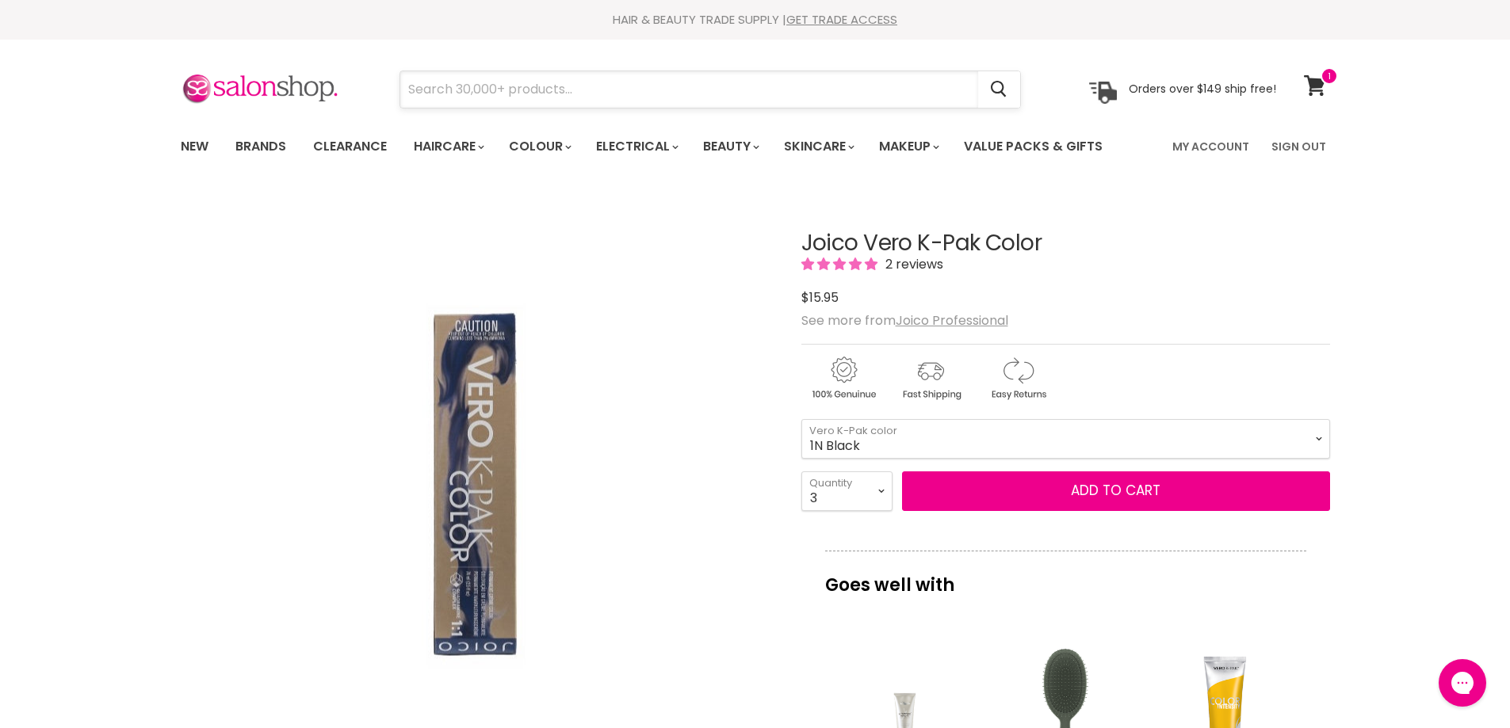
click at [526, 94] on input "Search" at bounding box center [689, 89] width 578 height 36
type input "wella"
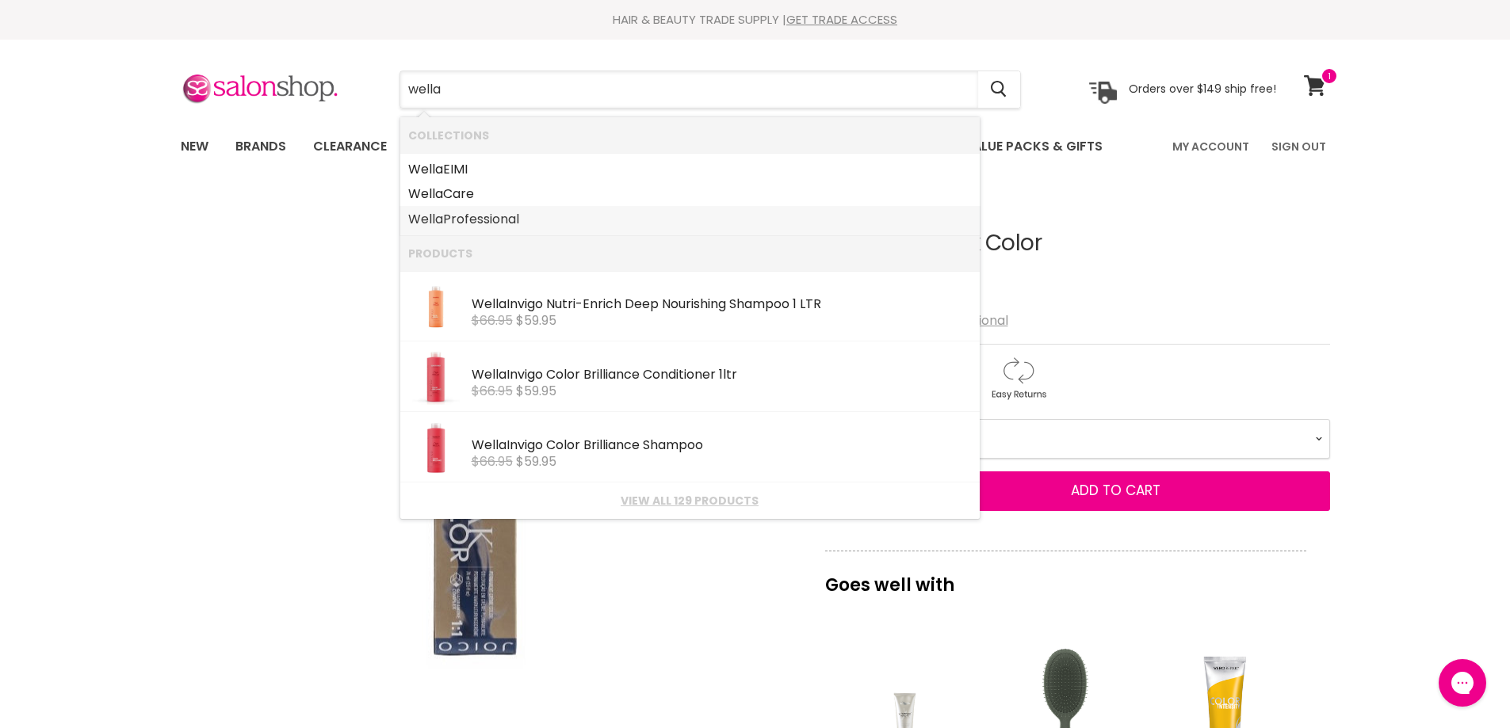
click at [480, 219] on link "Wella Professional" at bounding box center [690, 219] width 564 height 25
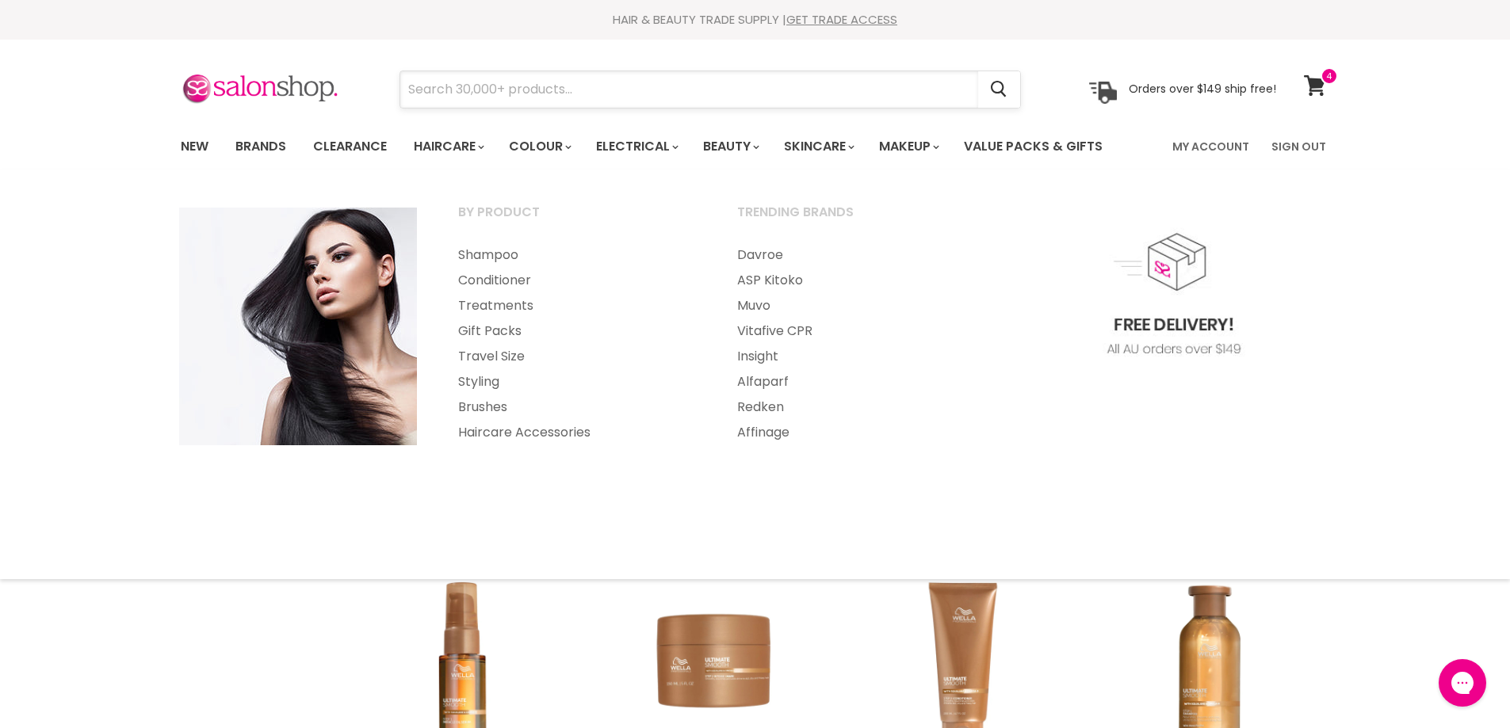
click at [480, 90] on input "Search" at bounding box center [689, 89] width 578 height 36
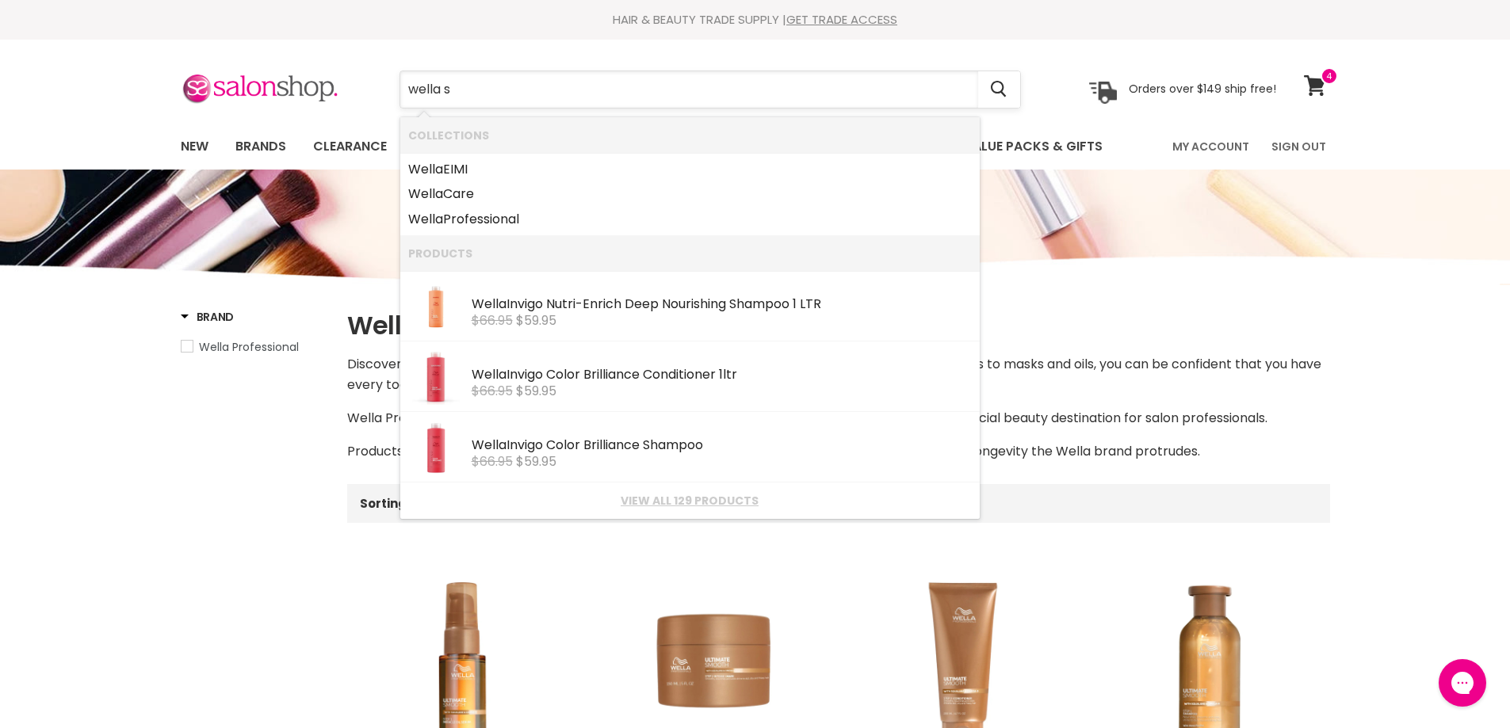
type input "wella sk"
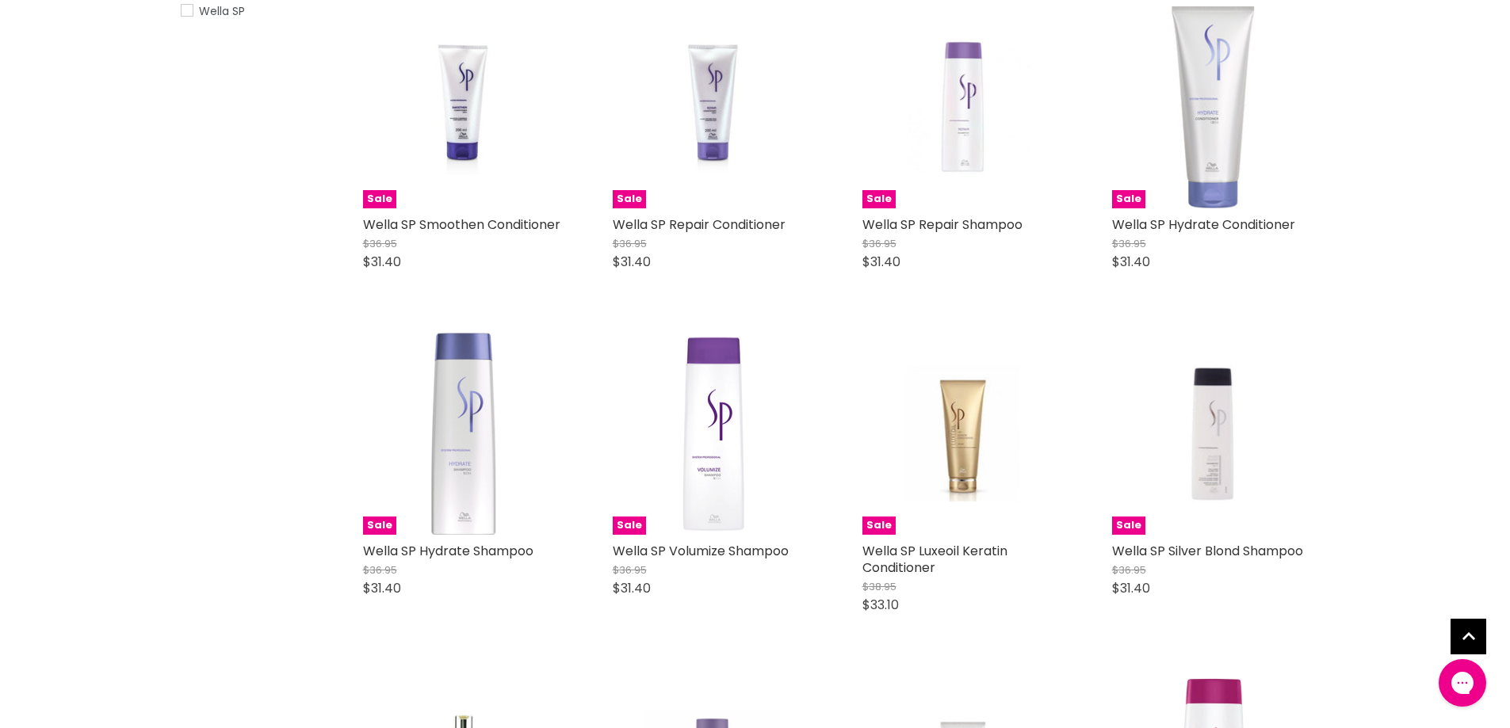
scroll to position [396, 0]
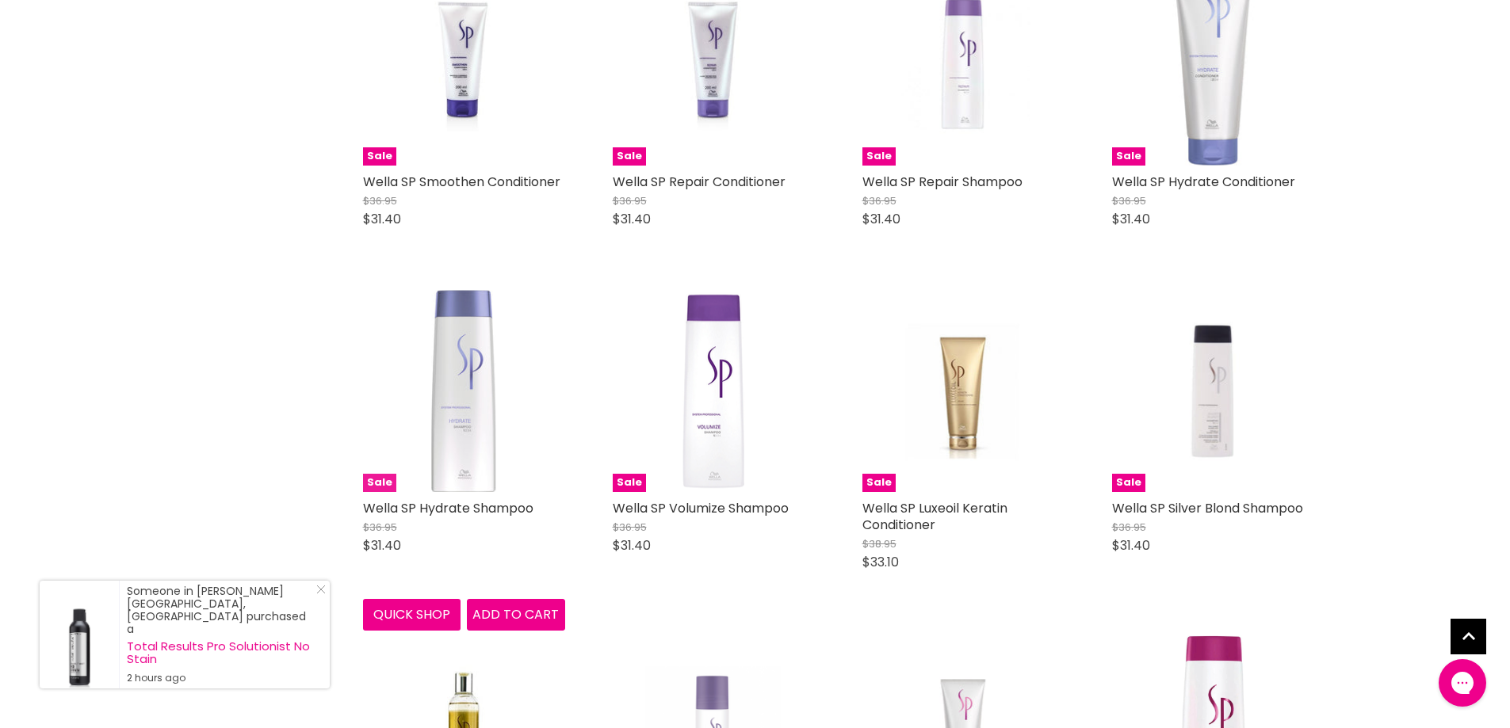
click at [491, 446] on img "Main content" at bounding box center [463, 391] width 64 height 202
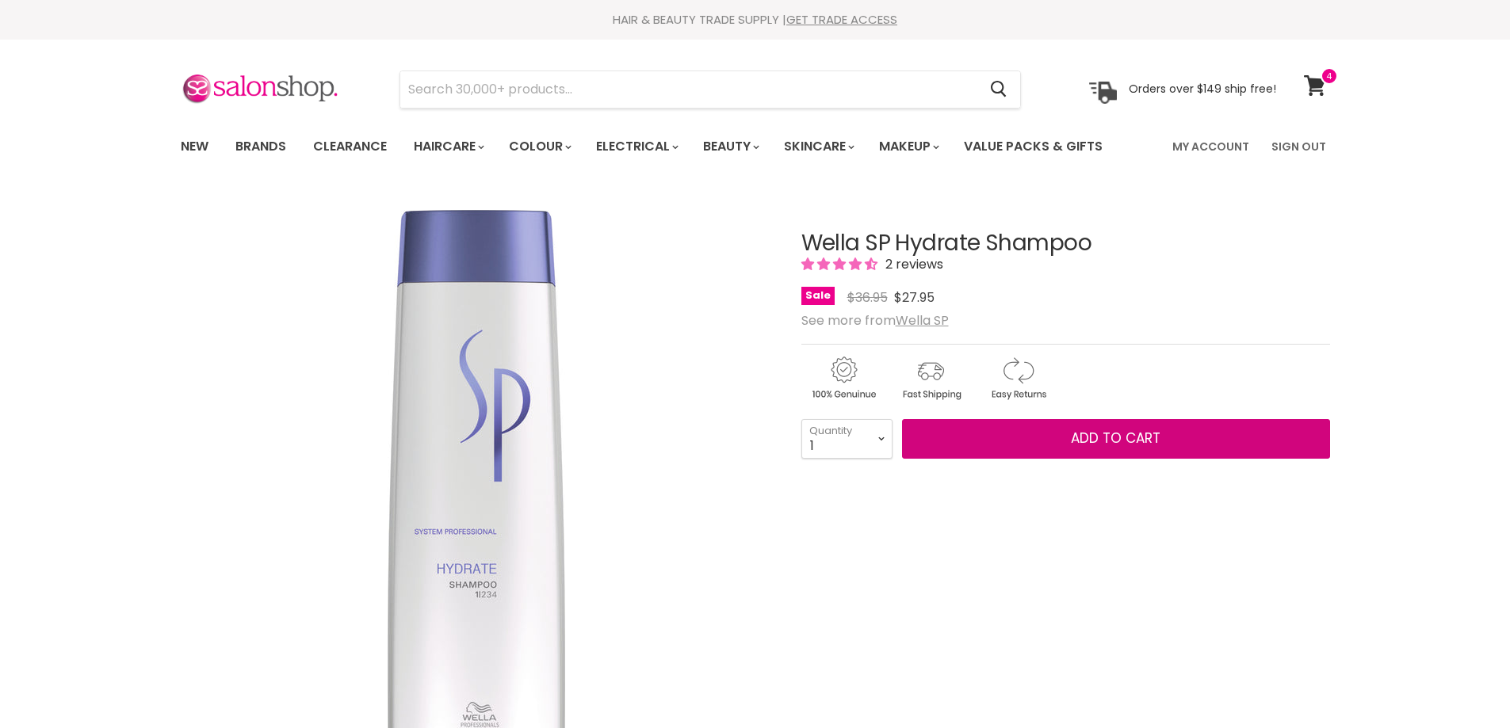
click at [1017, 427] on button "Add to cart" at bounding box center [1116, 439] width 428 height 40
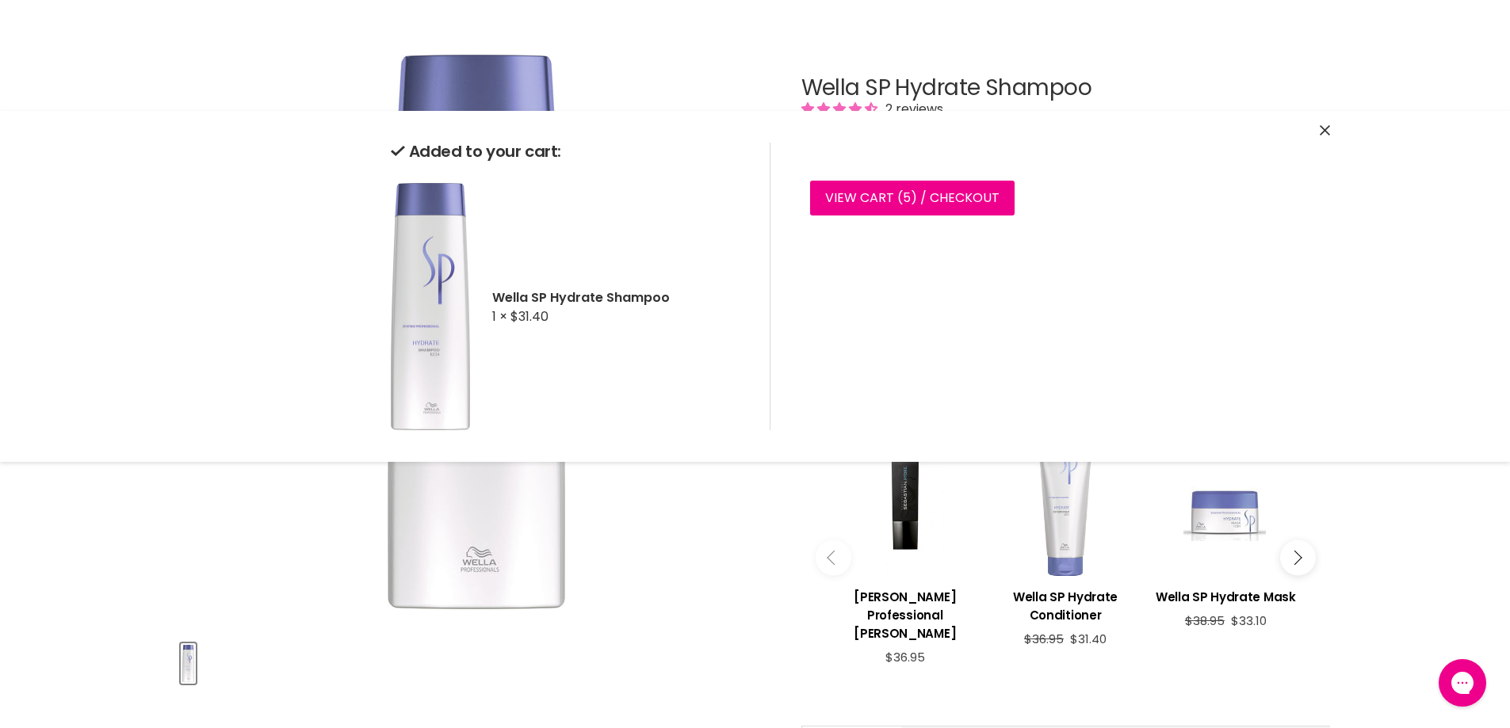
scroll to position [159, 0]
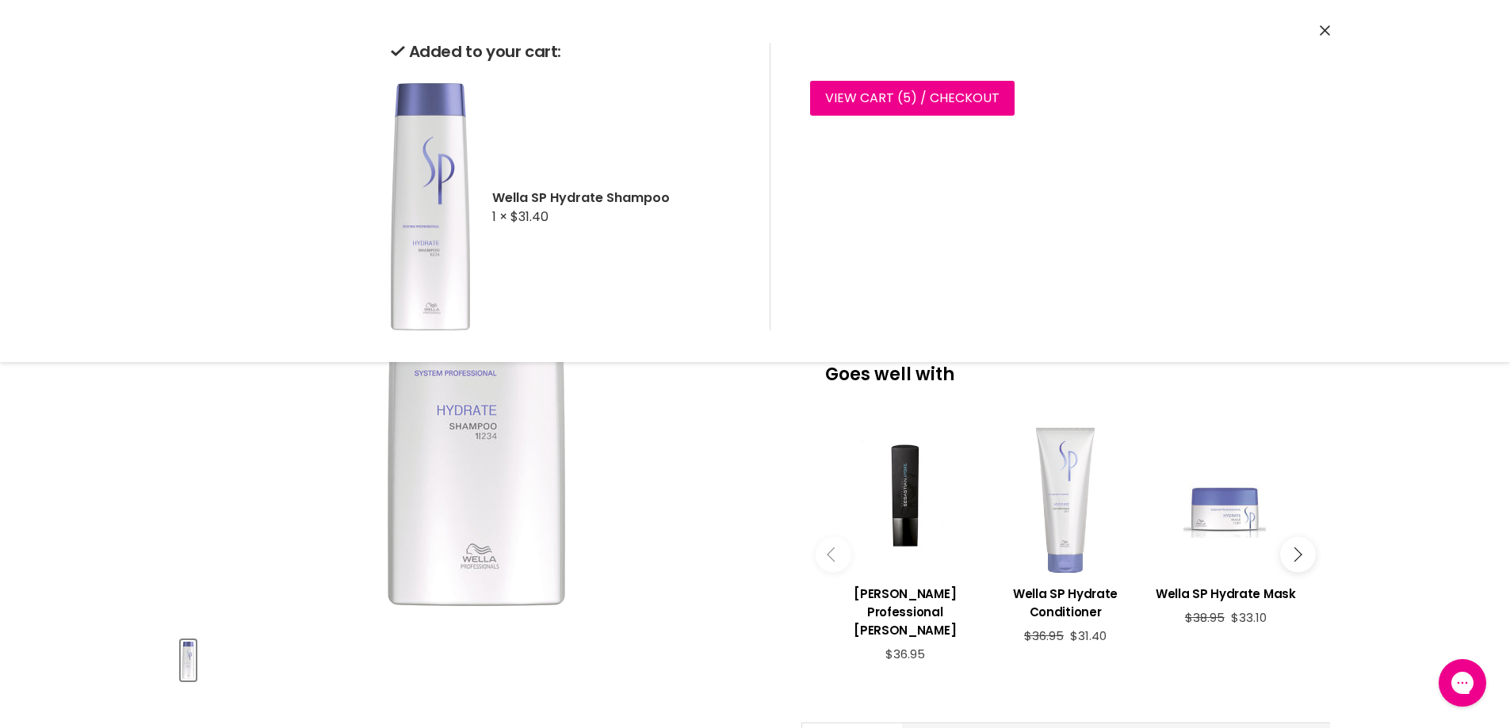
click at [1048, 545] on div "Main content" at bounding box center [1065, 500] width 144 height 144
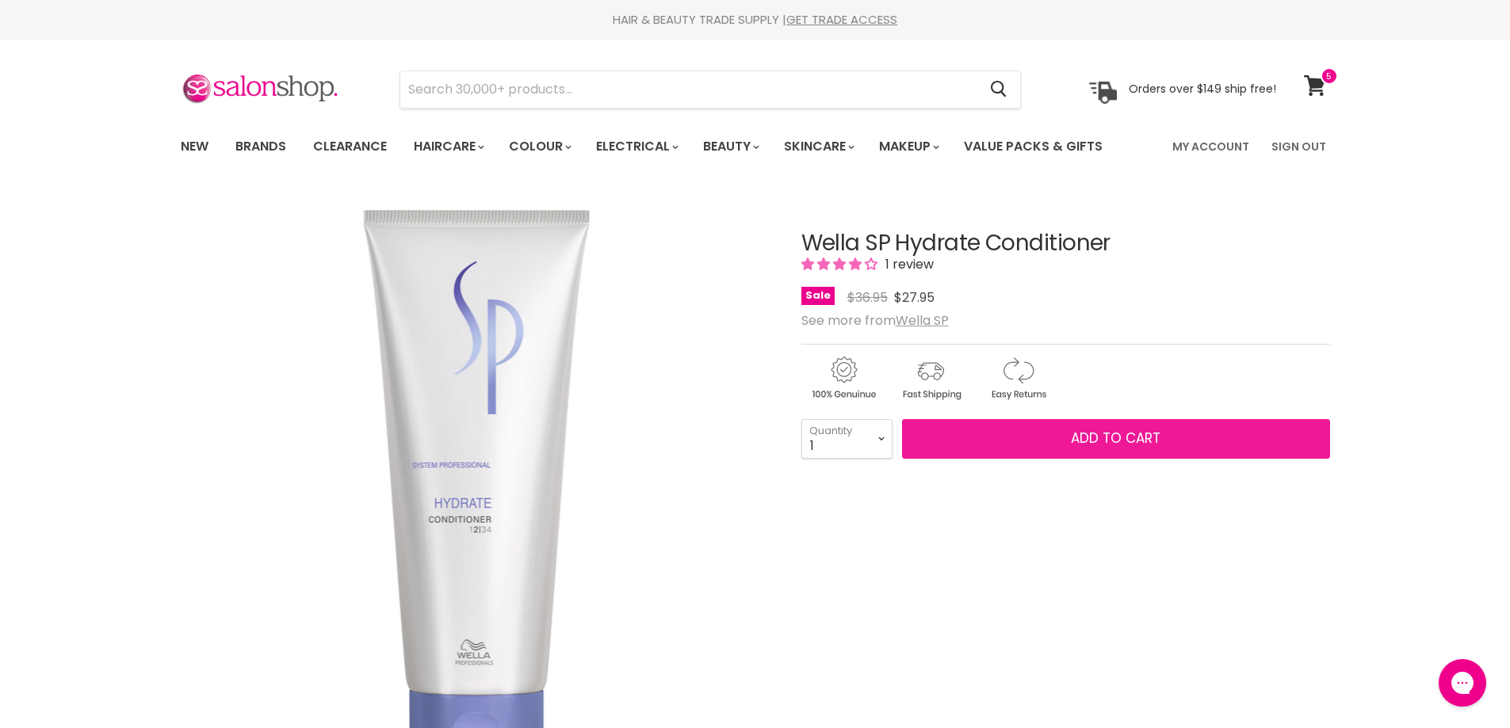
click at [1087, 422] on button "Add to cart" at bounding box center [1116, 439] width 428 height 40
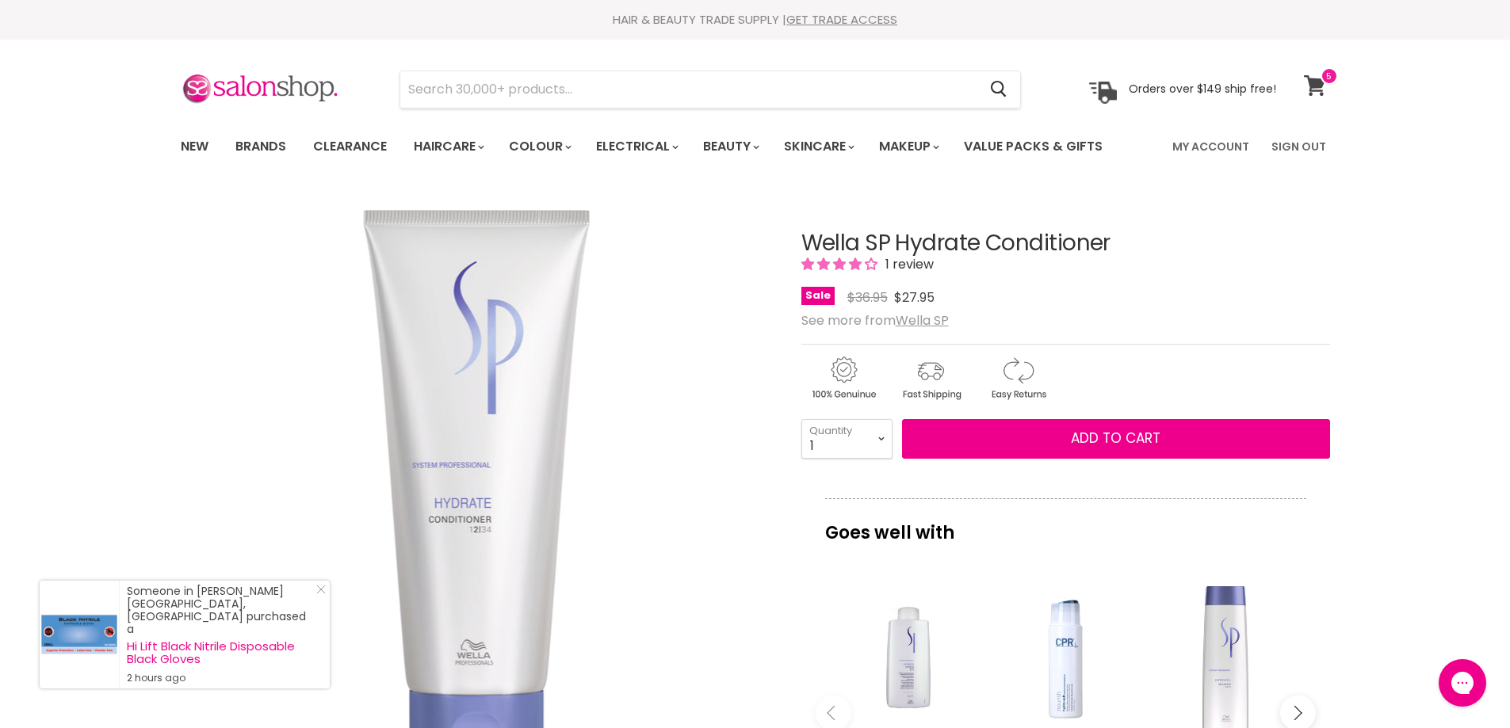
click at [1309, 82] on icon at bounding box center [1314, 85] width 21 height 21
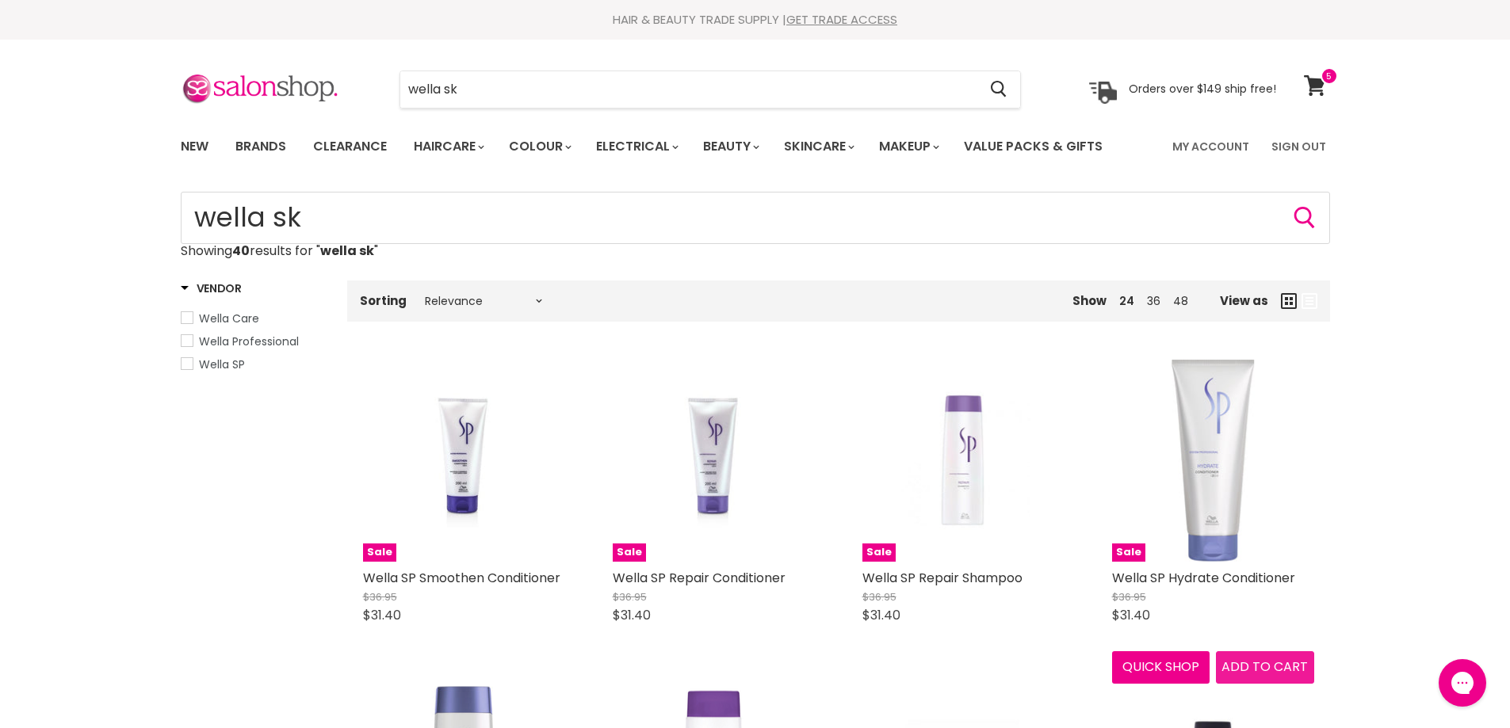
click at [1253, 663] on span "Add to cart" at bounding box center [1264, 667] width 86 height 18
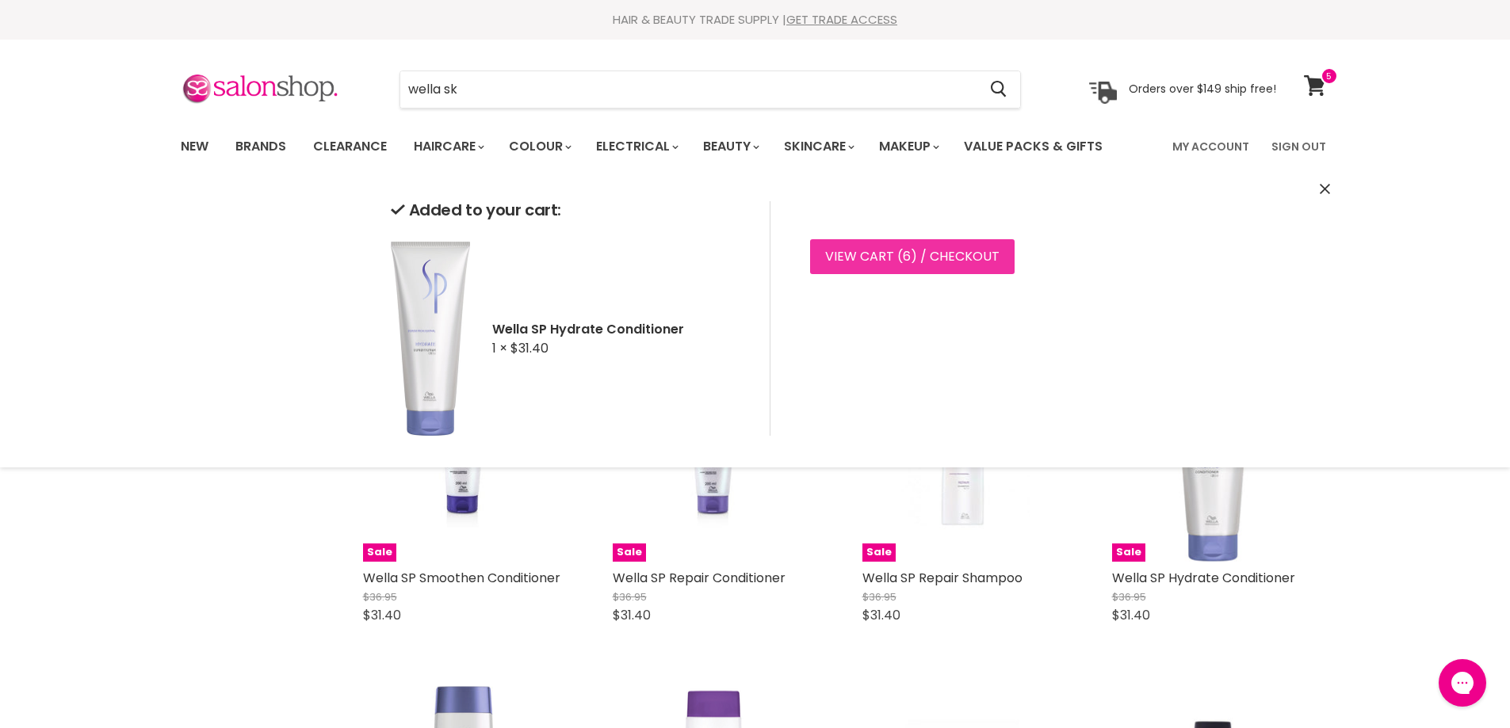
click at [927, 250] on link "View cart ( 6 ) / Checkout" at bounding box center [912, 256] width 204 height 35
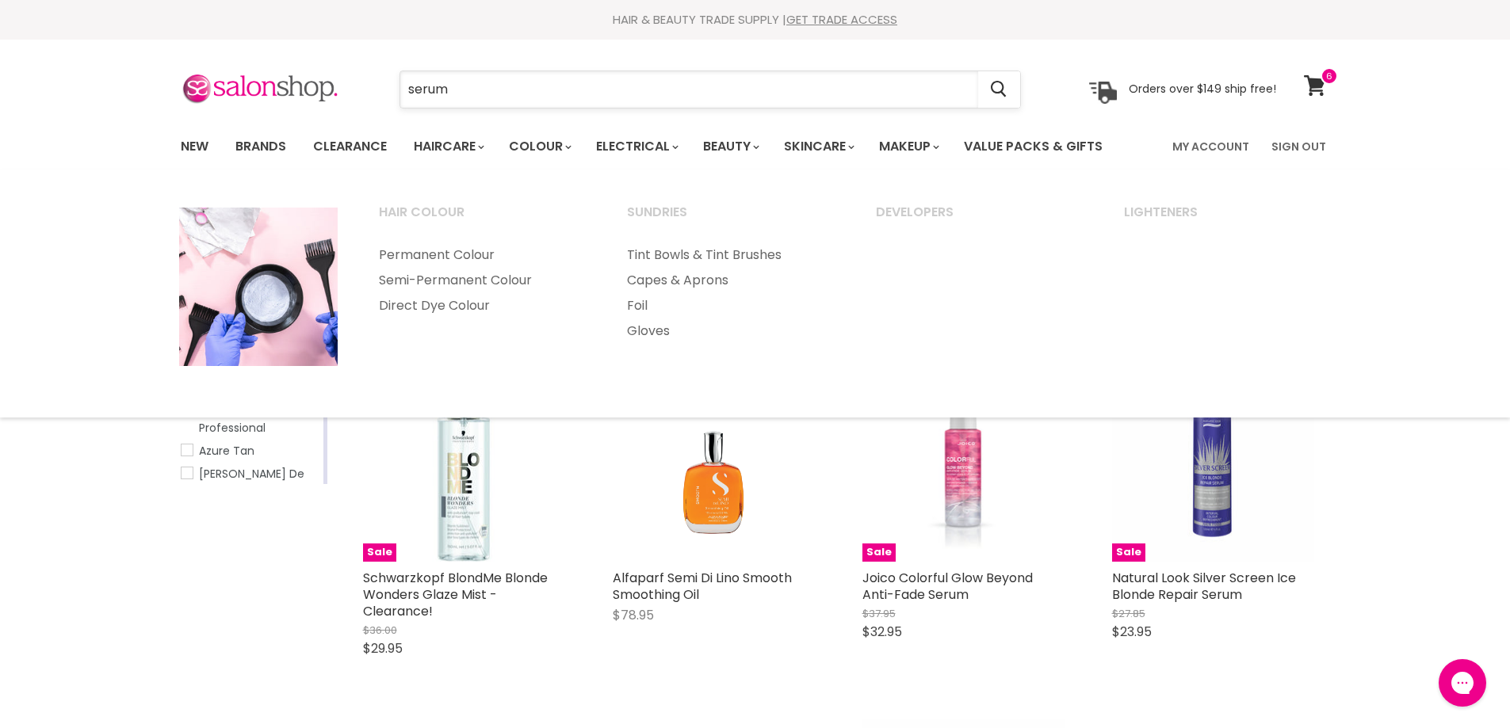
click at [500, 81] on input "serum" at bounding box center [689, 89] width 578 height 36
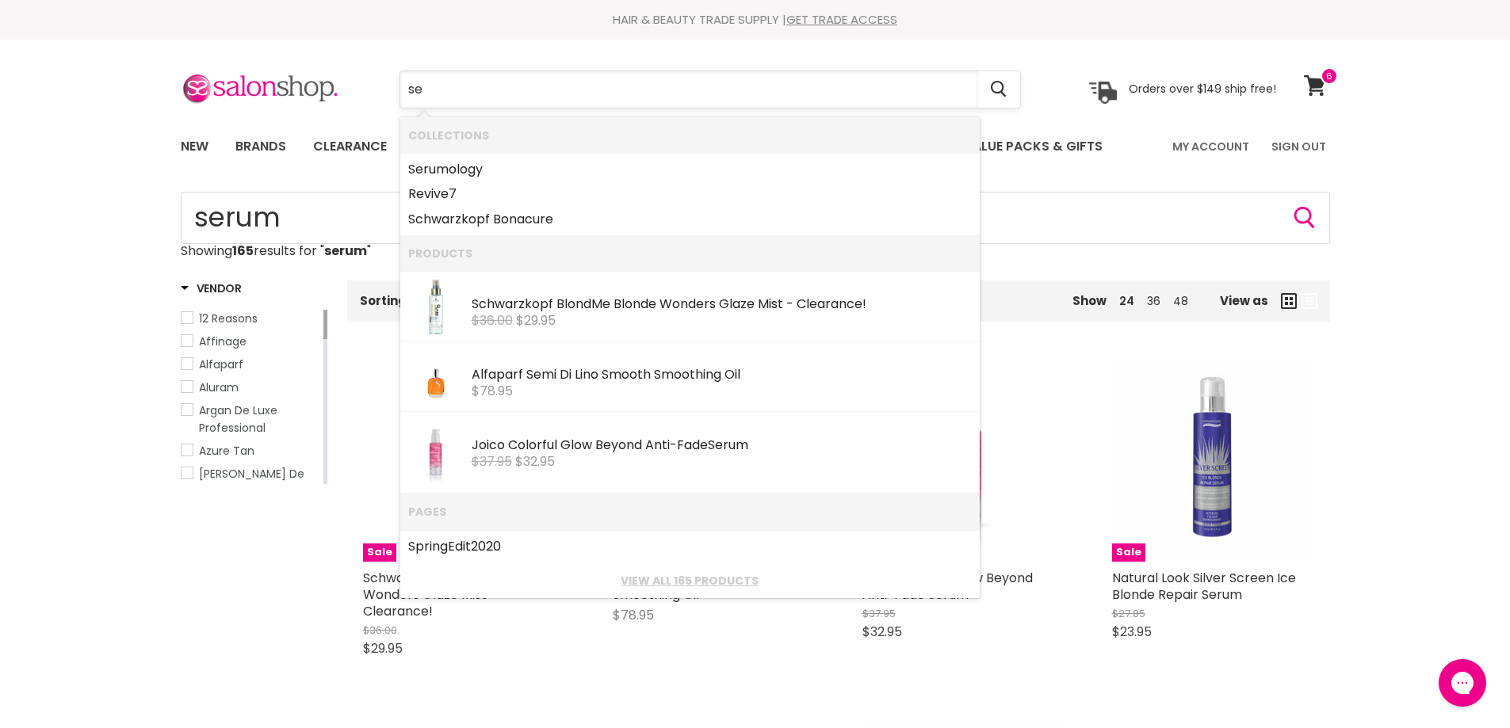
type input "s"
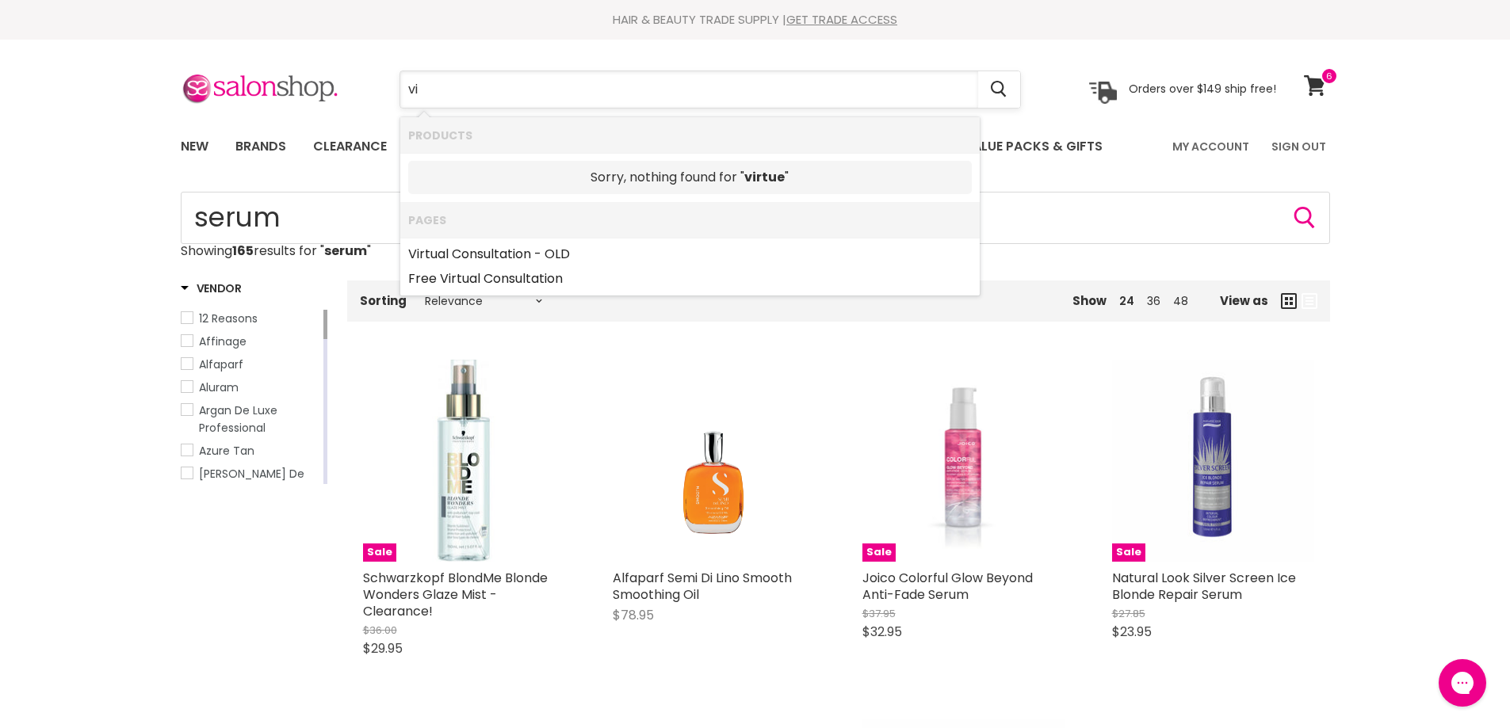
type input "v"
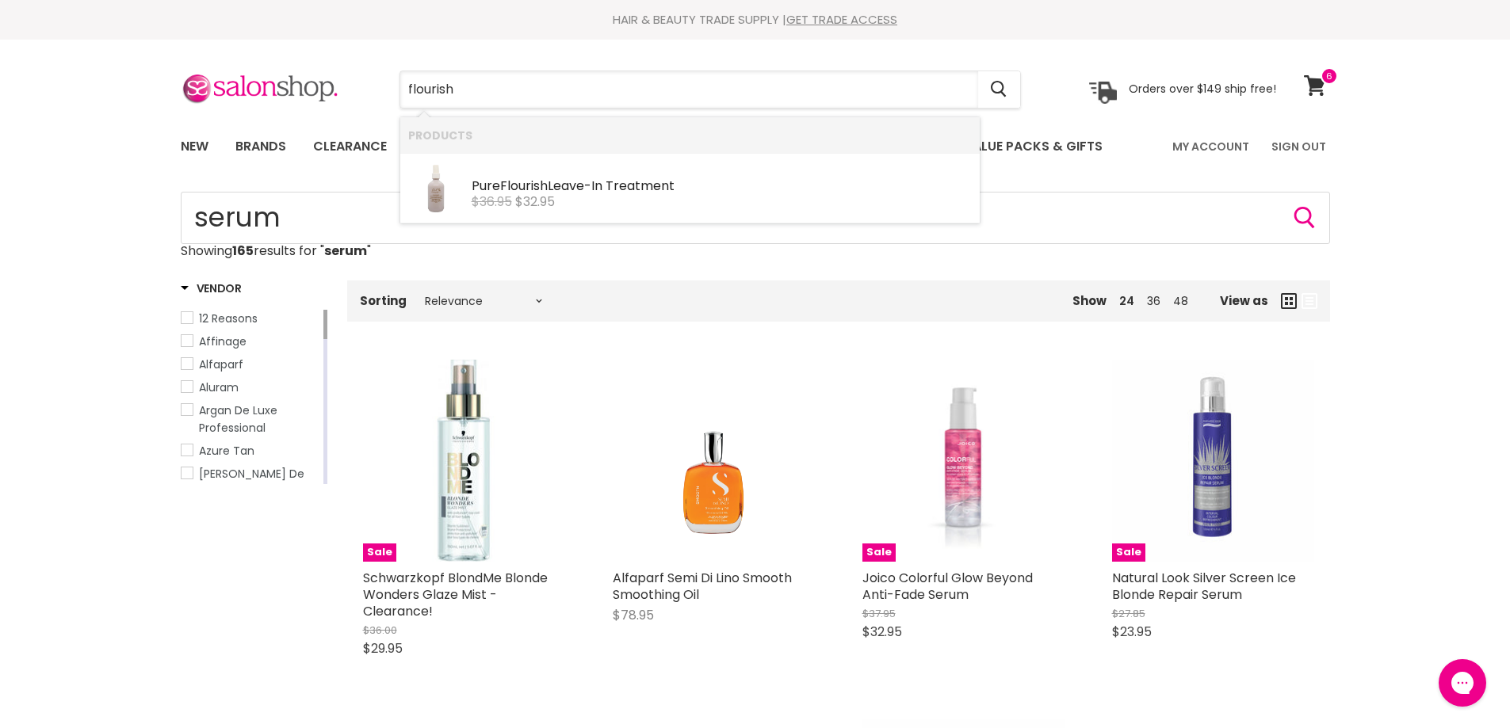
type input "flourish"
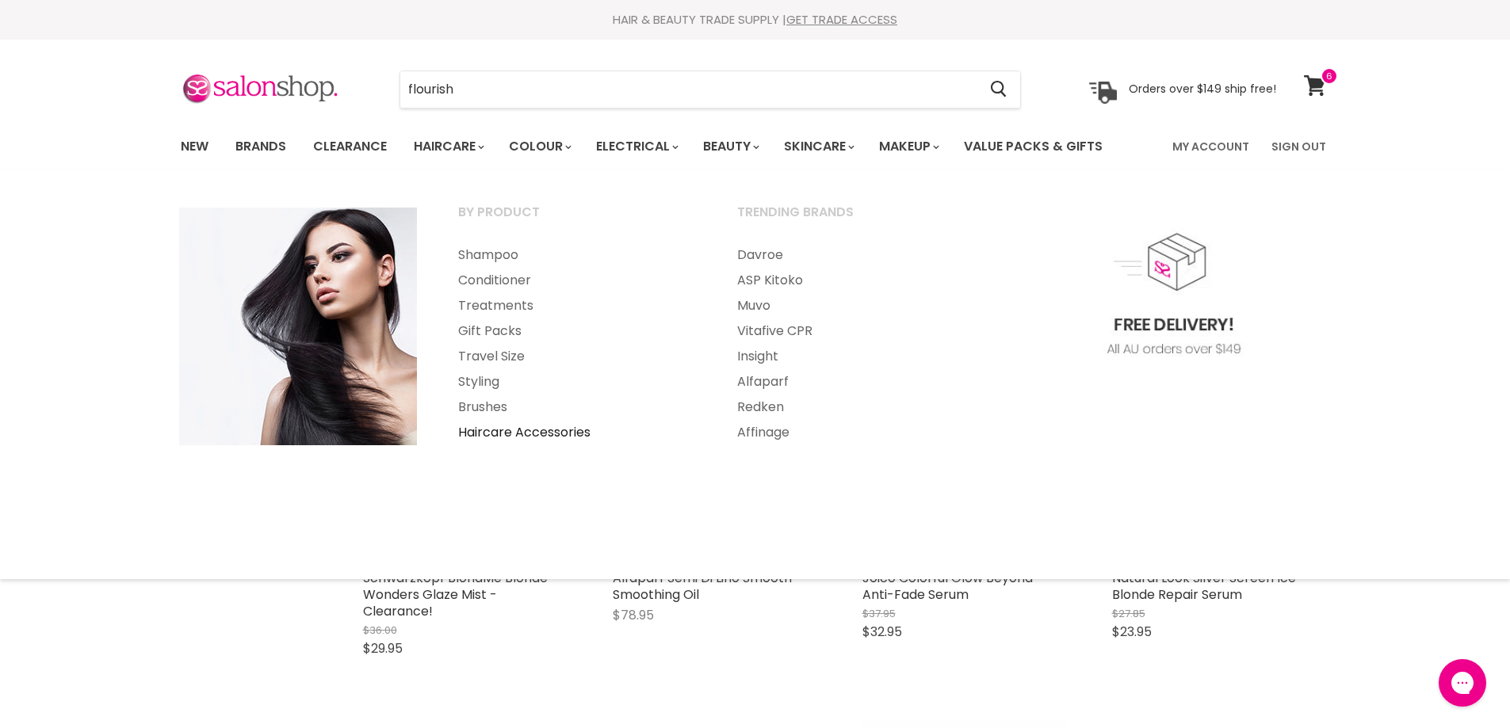
click at [511, 428] on link "Haircare Accessories" at bounding box center [576, 432] width 276 height 25
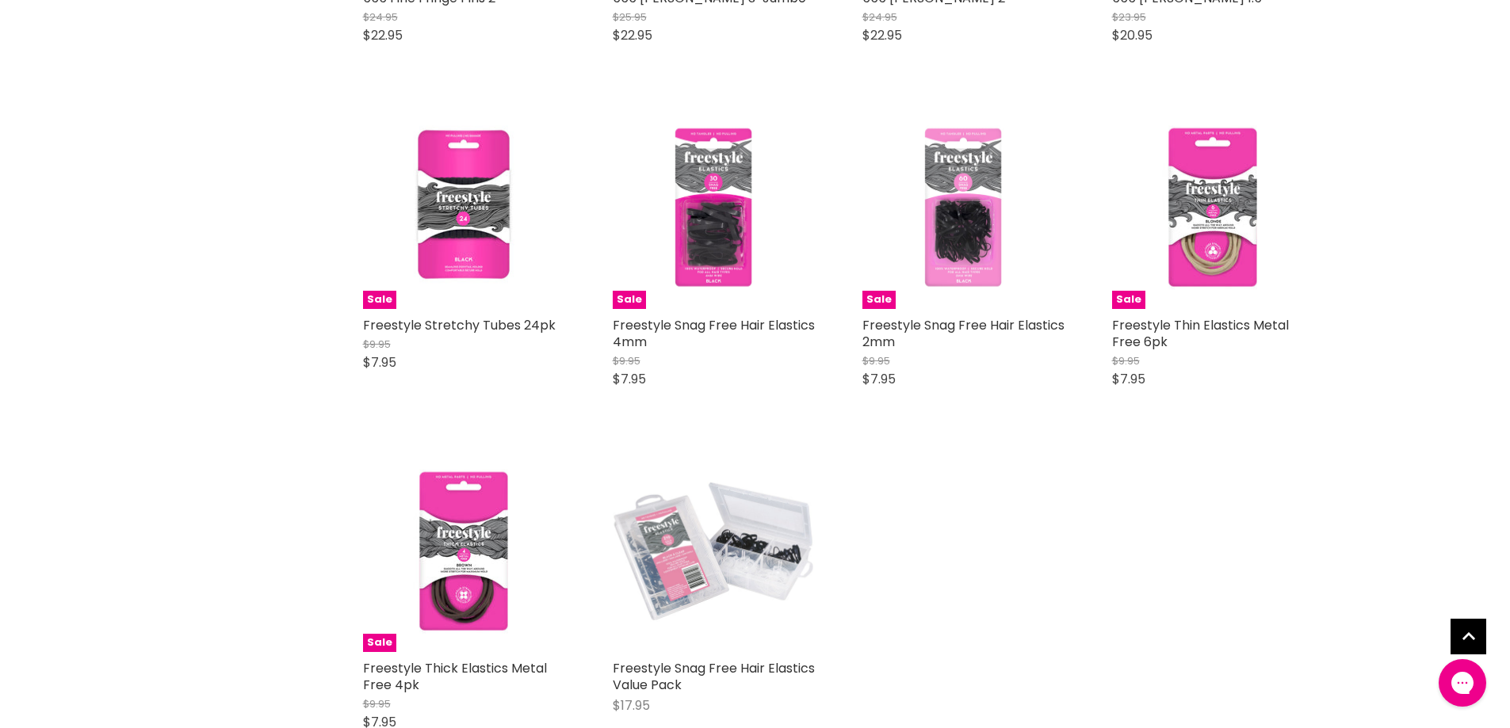
scroll to position [2774, 0]
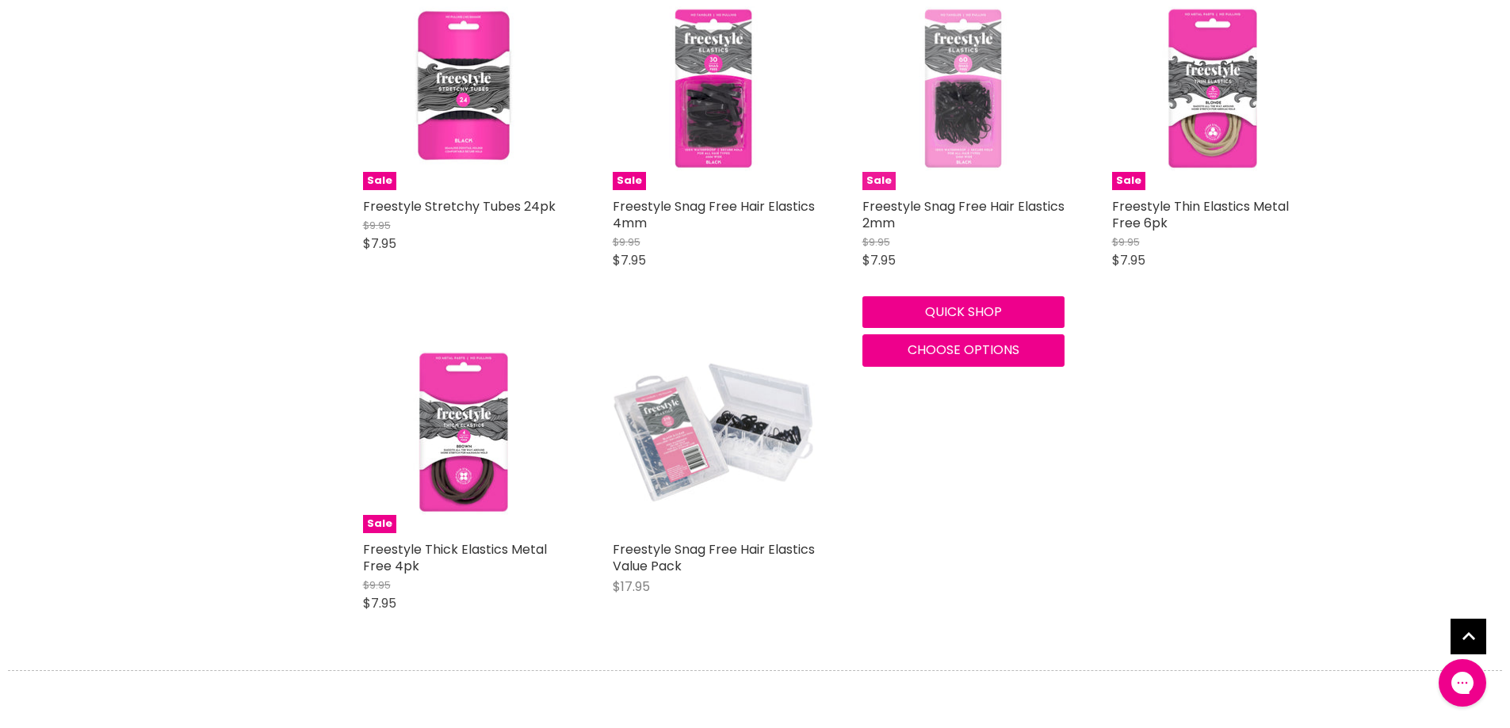
click at [945, 162] on img "Main content" at bounding box center [963, 89] width 202 height 202
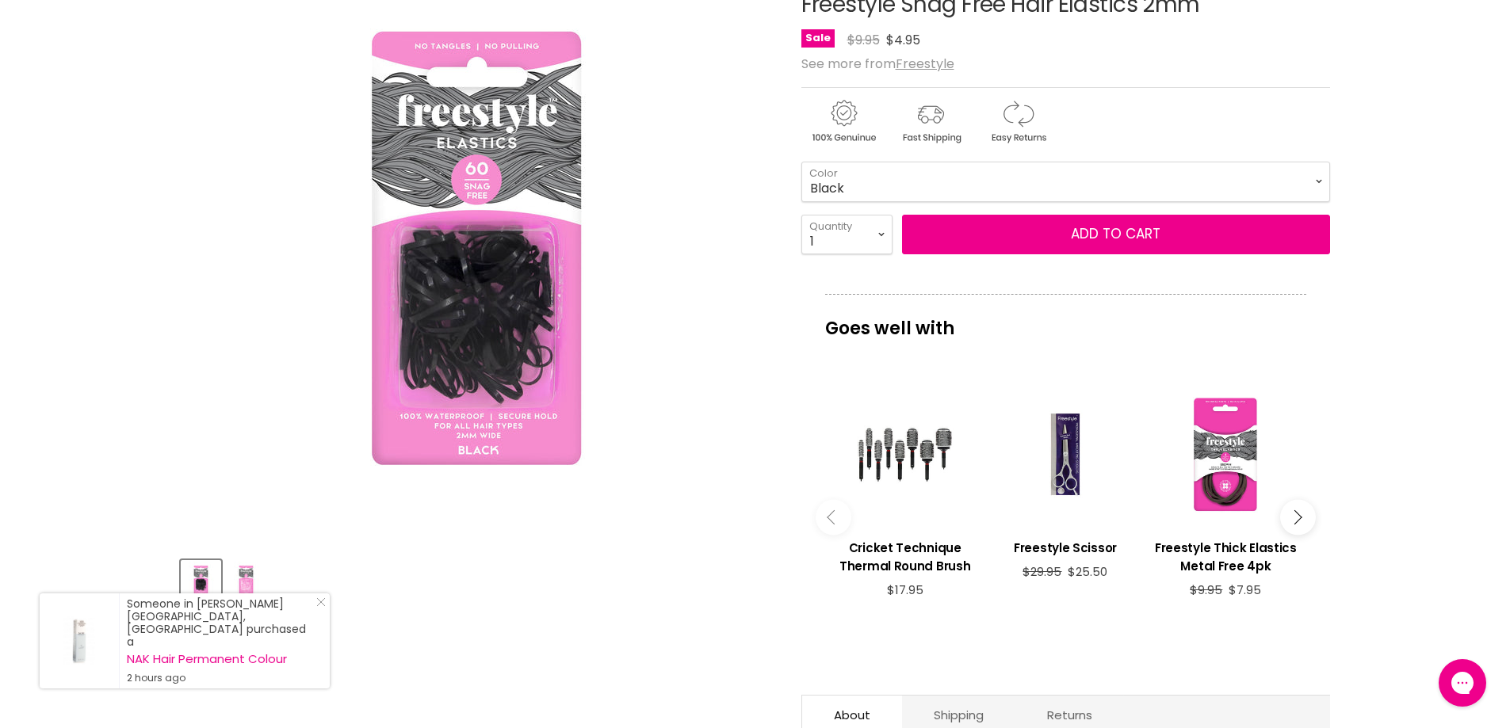
scroll to position [238, 0]
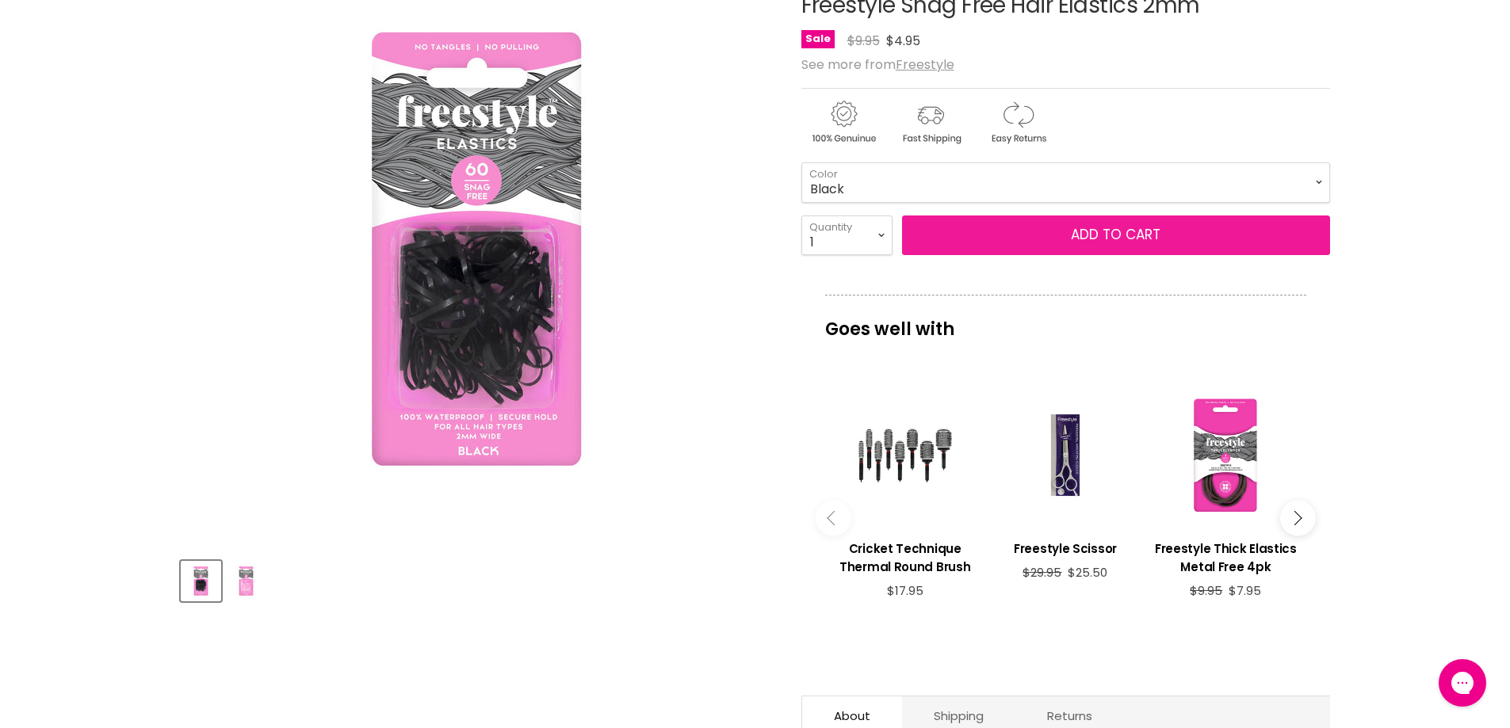
click at [1071, 220] on button "Add to cart" at bounding box center [1116, 236] width 428 height 40
click at [1064, 238] on button "Add to cart" at bounding box center [1116, 236] width 428 height 40
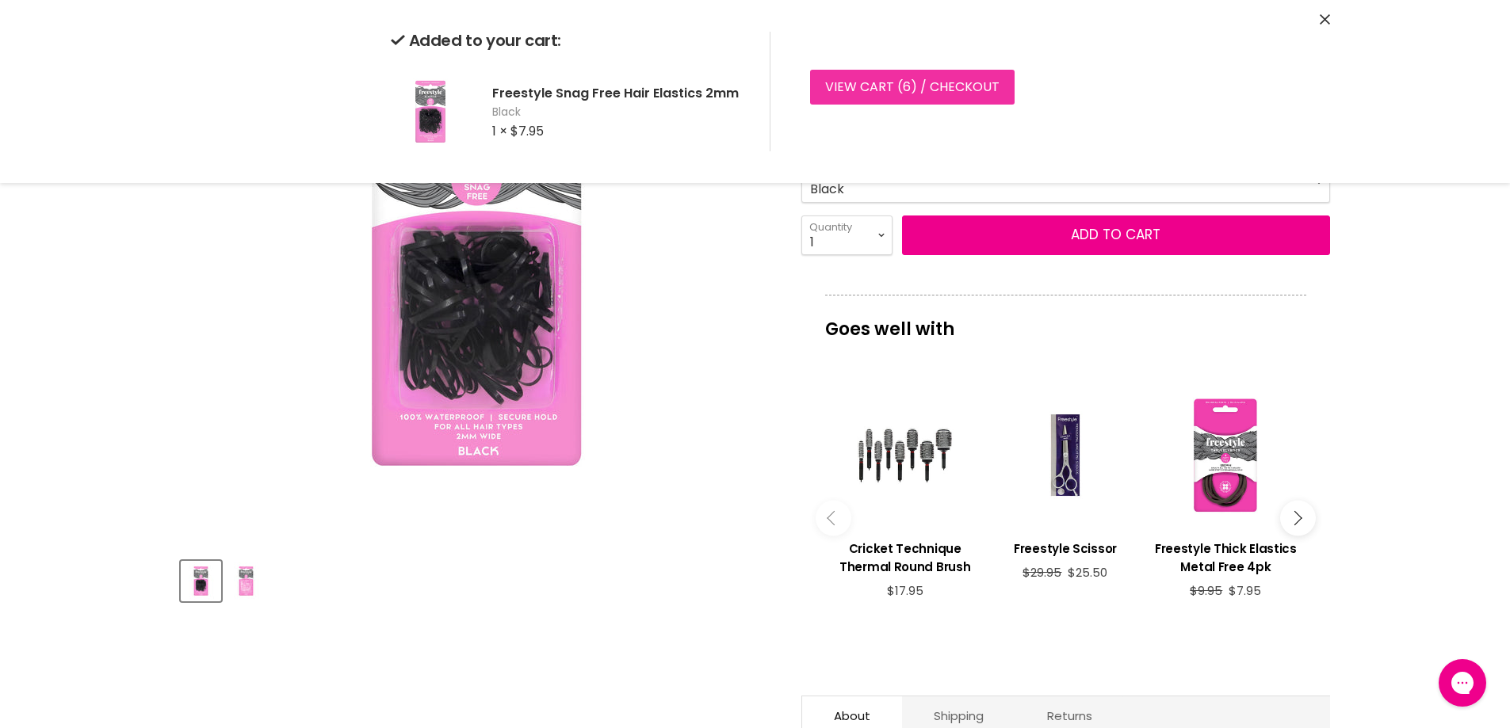
click at [916, 87] on link "View cart ( 6 ) / Checkout" at bounding box center [912, 87] width 204 height 35
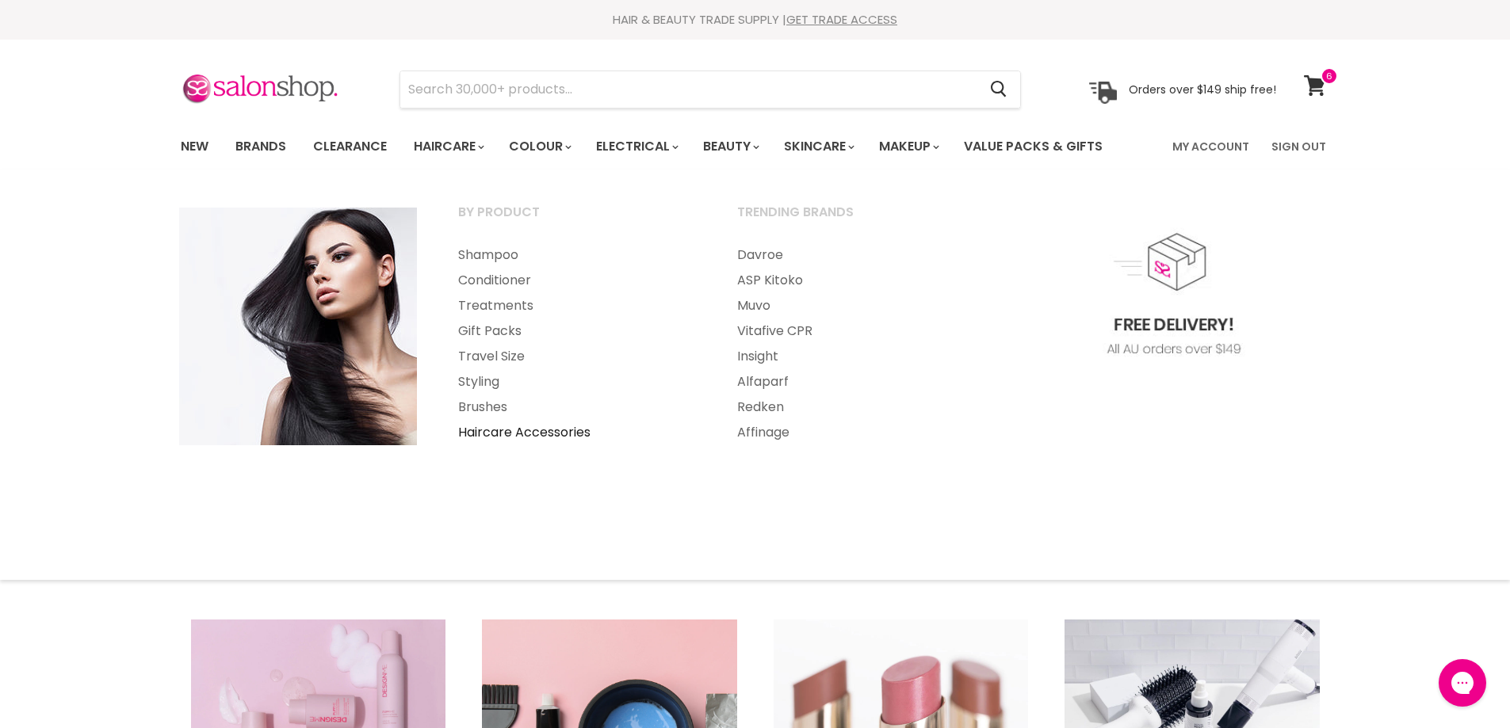
click at [484, 429] on link "Haircare Accessories" at bounding box center [576, 432] width 276 height 25
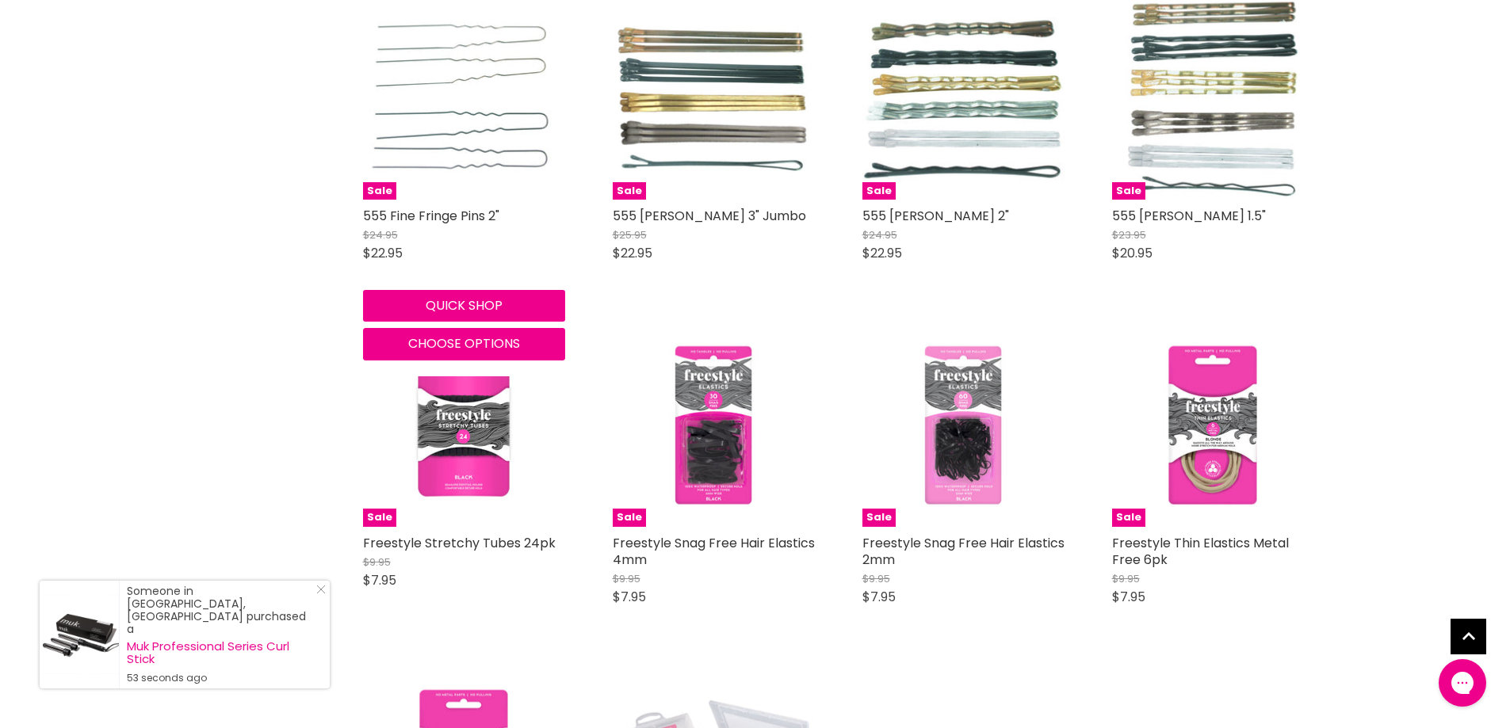
scroll to position [2695, 0]
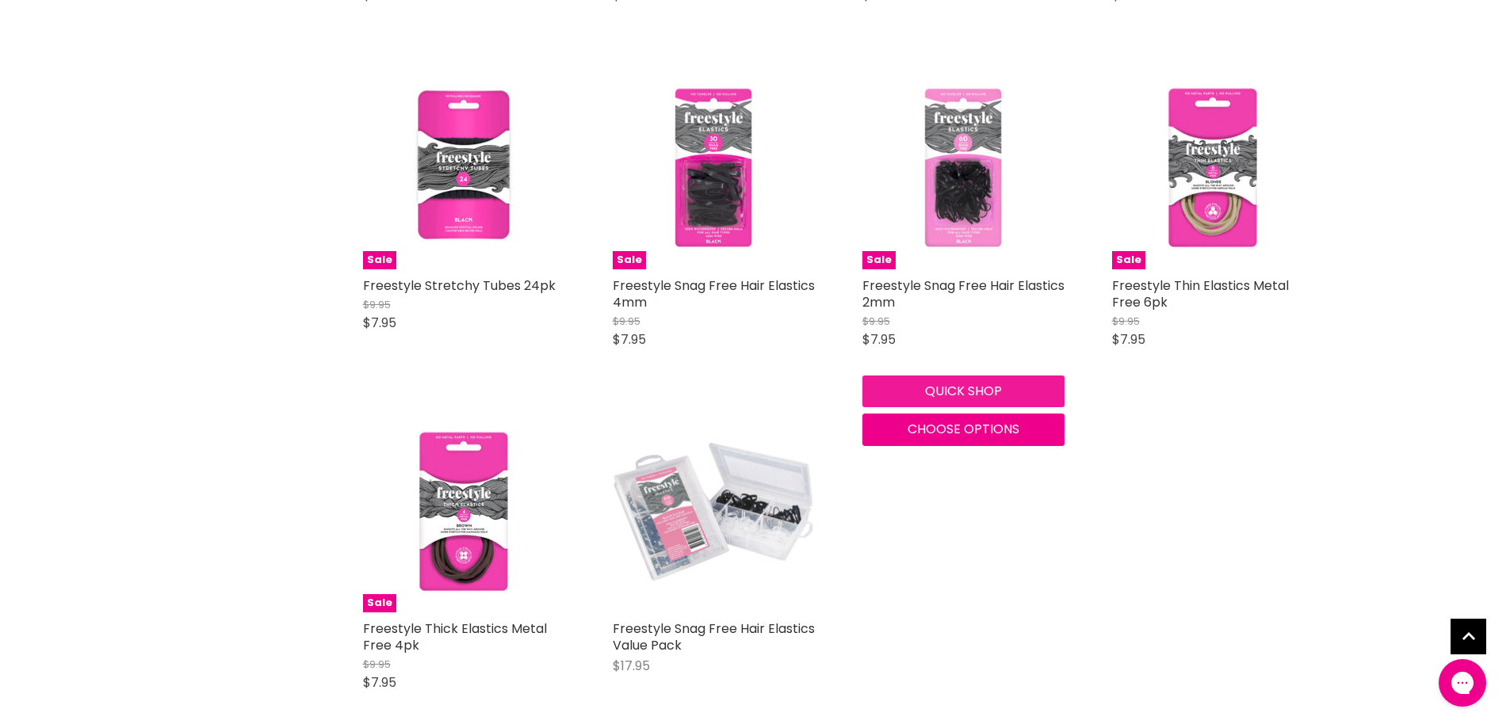
click at [976, 380] on button "Quick shop" at bounding box center [963, 392] width 202 height 32
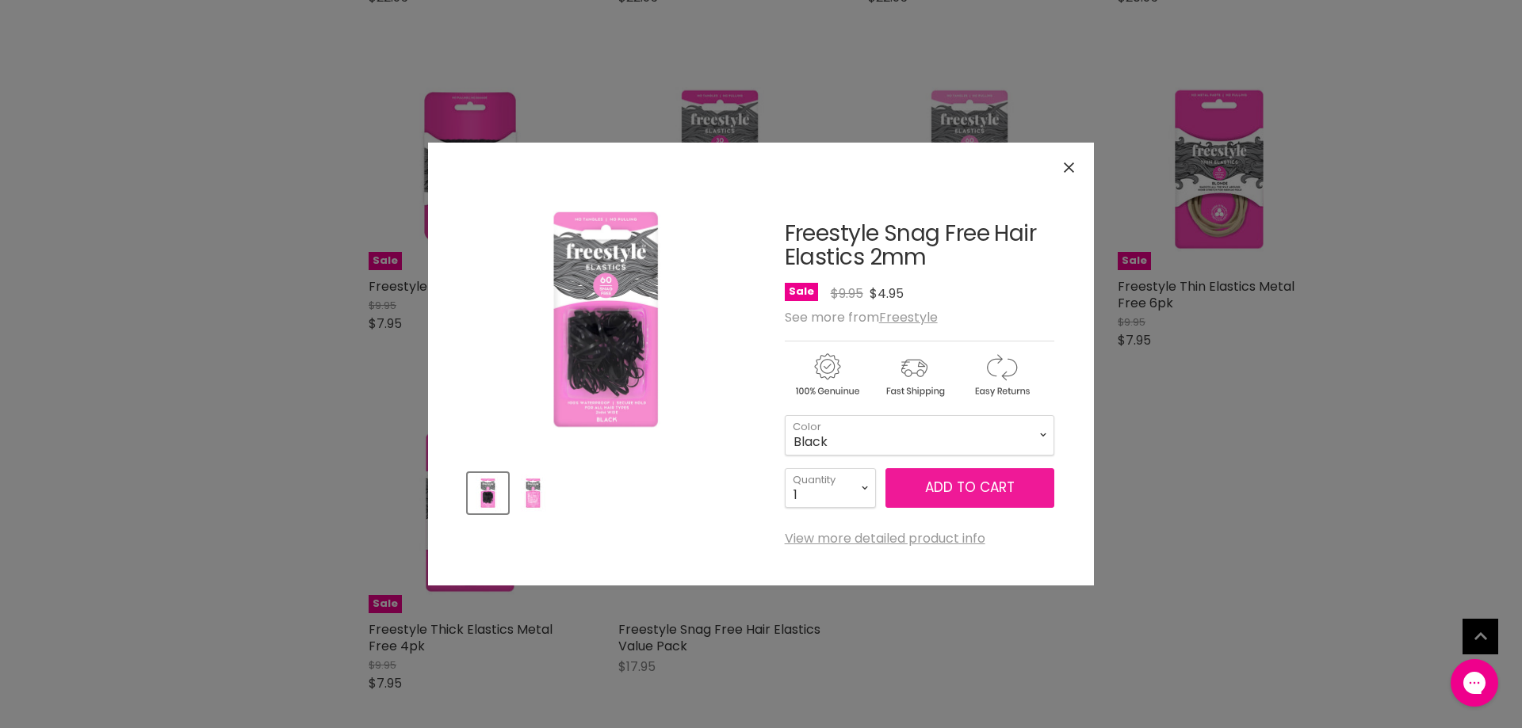
click at [961, 487] on span "Add to cart" at bounding box center [970, 487] width 90 height 19
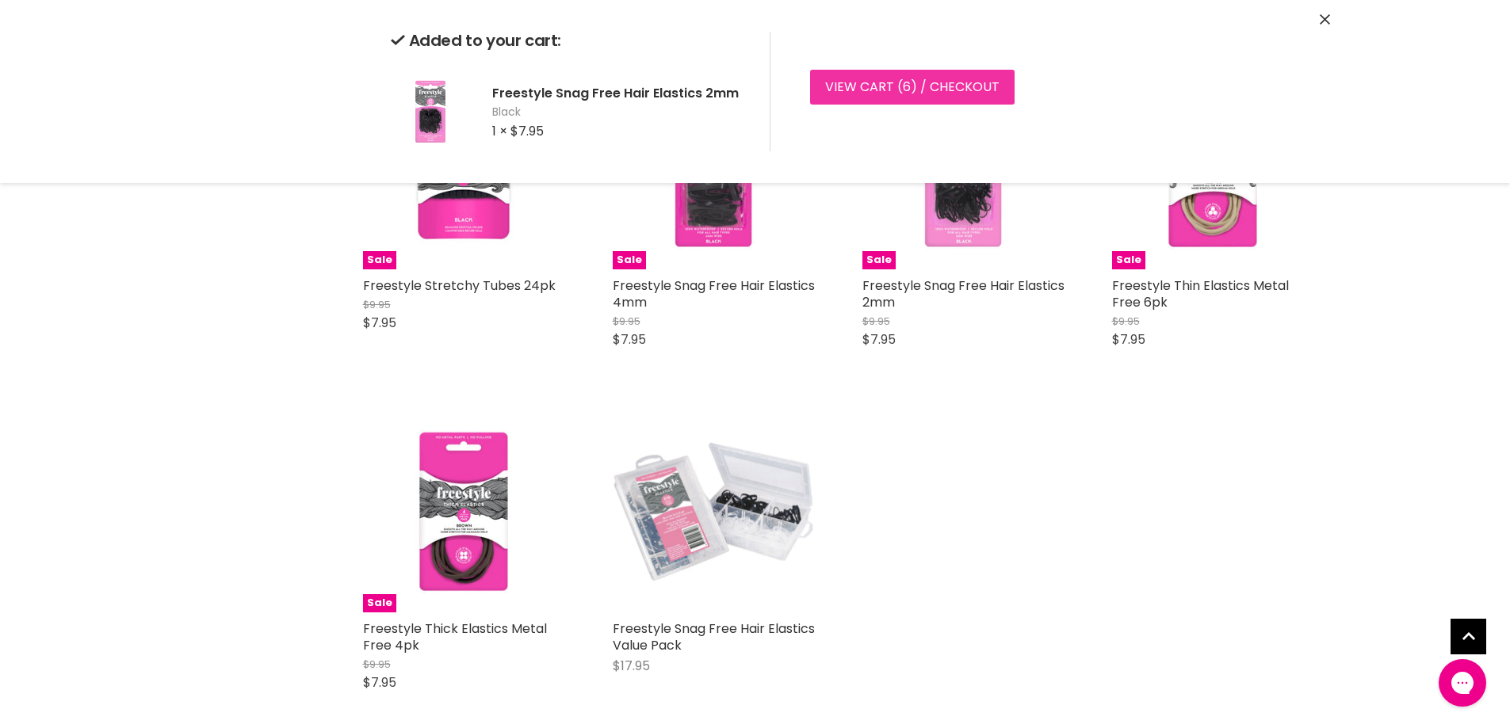
click at [920, 82] on link "View cart ( 6 ) / Checkout" at bounding box center [912, 87] width 204 height 35
